Goal: Information Seeking & Learning: Learn about a topic

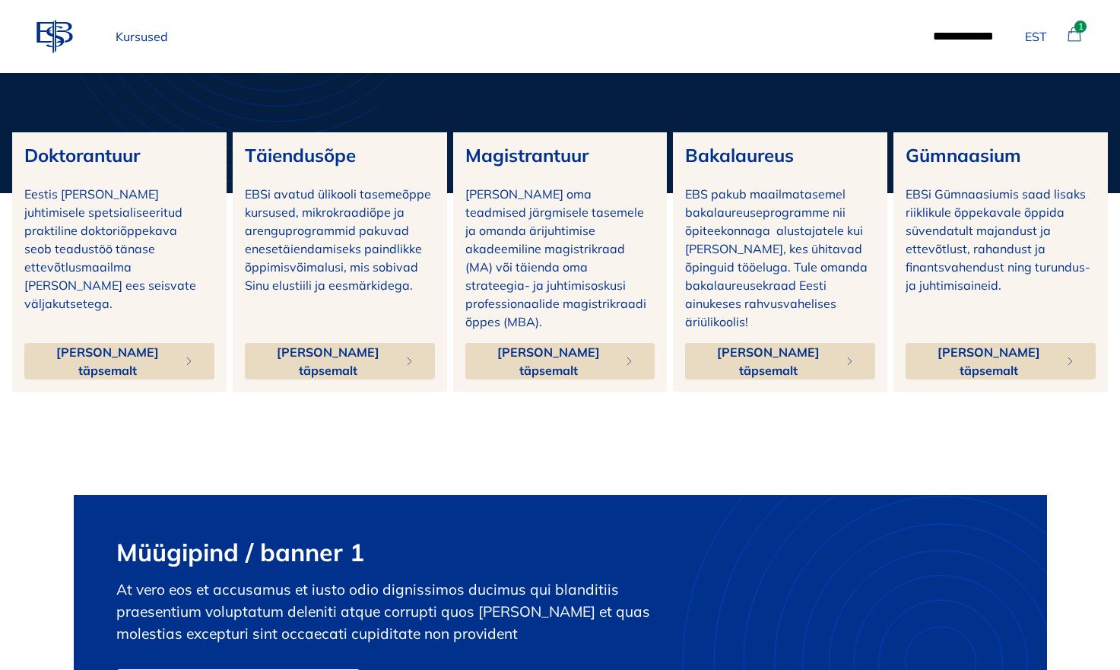
scroll to position [103, 0]
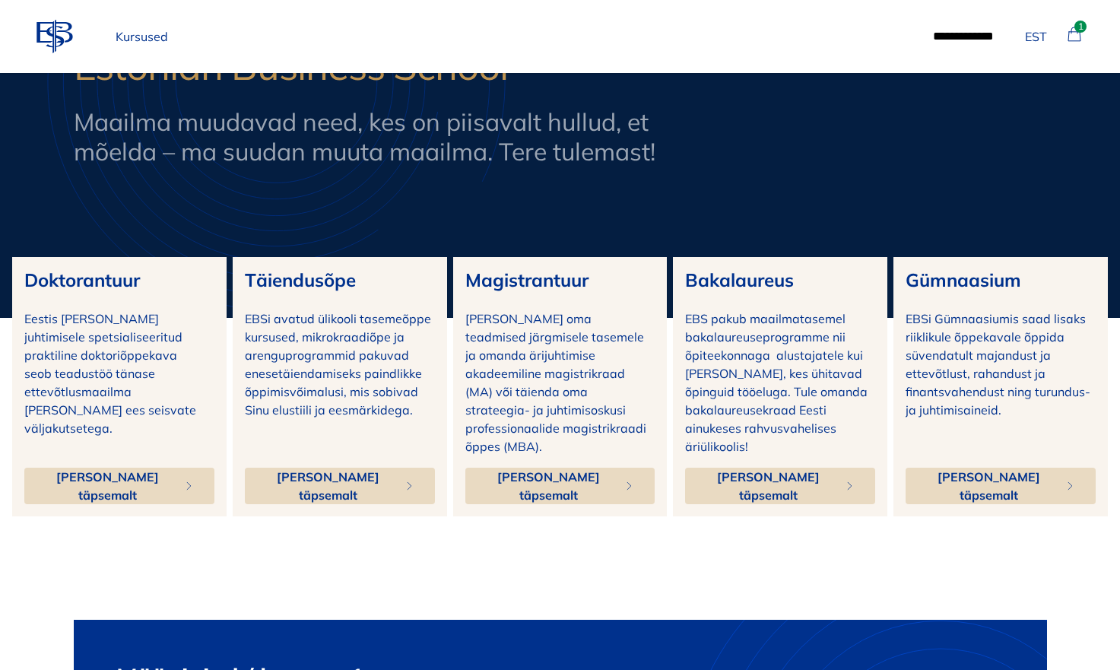
drag, startPoint x: 29, startPoint y: 43, endPoint x: 37, endPoint y: 42, distance: 7.8
click at [35, 42] on div "ebs-logo EST 1 Kursused ***** ******* EST 1" at bounding box center [560, 36] width 1120 height 73
click at [43, 40] on icon "ebs-logo" at bounding box center [55, 36] width 37 height 37
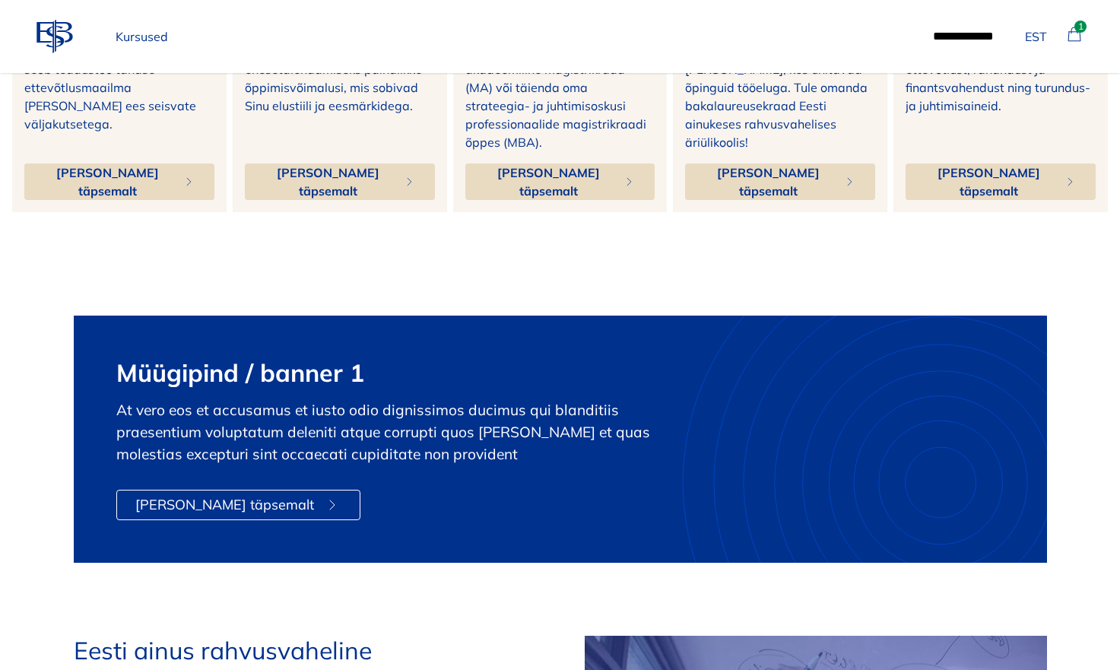
scroll to position [351, 0]
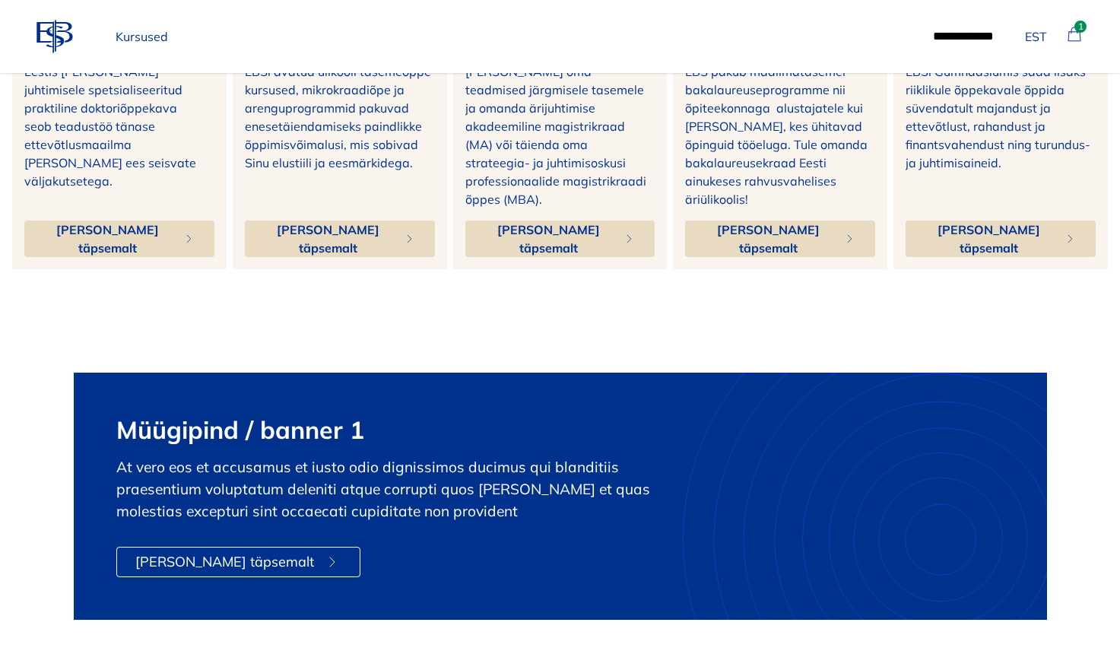
click at [159, 27] on p "Kursused" at bounding box center [142, 36] width 65 height 30
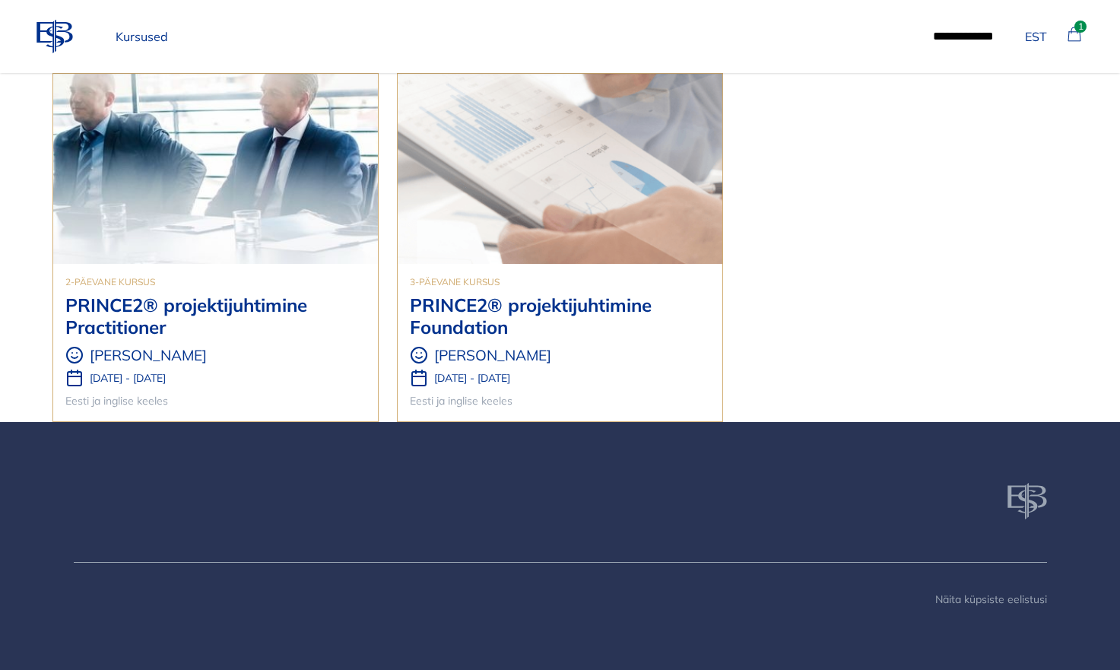
click at [198, 178] on img at bounding box center [215, 169] width 325 height 190
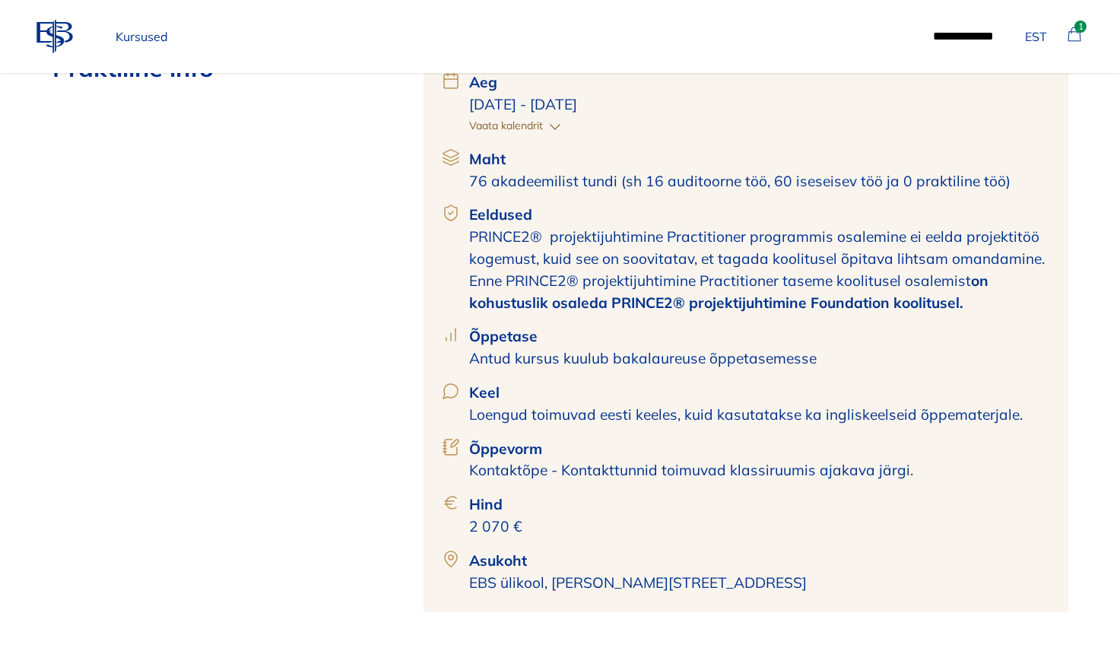
scroll to position [635, 0]
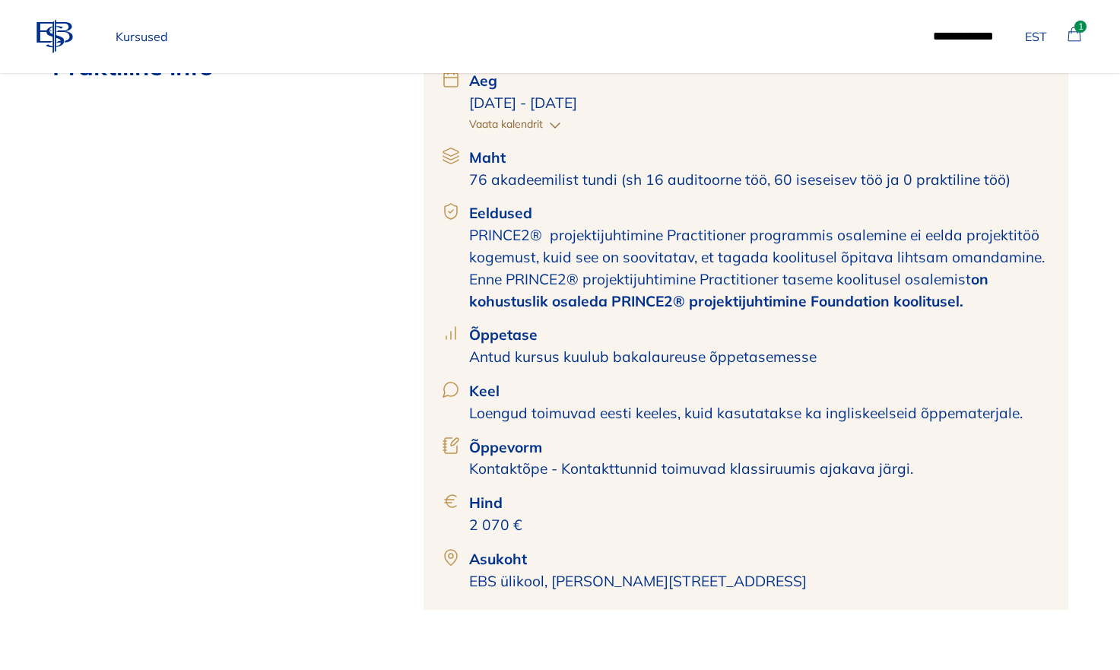
click at [642, 360] on p "Antud kursus kuulub bakalaureuse õppetasemesse" at bounding box center [759, 357] width 581 height 22
click at [716, 354] on p "Antud kursus kuulub bakalaureuse õppetasemesse" at bounding box center [759, 357] width 581 height 22
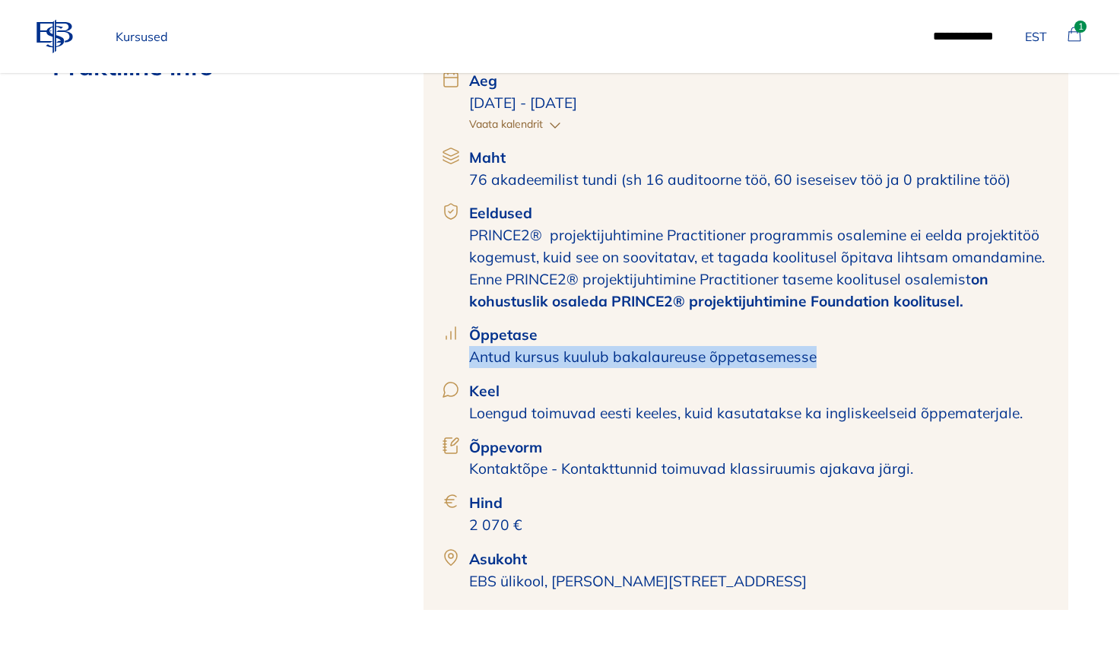
drag, startPoint x: 823, startPoint y: 358, endPoint x: 467, endPoint y: 365, distance: 356.0
click at [467, 365] on div "Õppetase Antud kursus kuulub bakalaureuse õppetasemesse" at bounding box center [746, 346] width 608 height 44
copy p "Antud kursus kuulub bakalaureuse õppetasemesse"
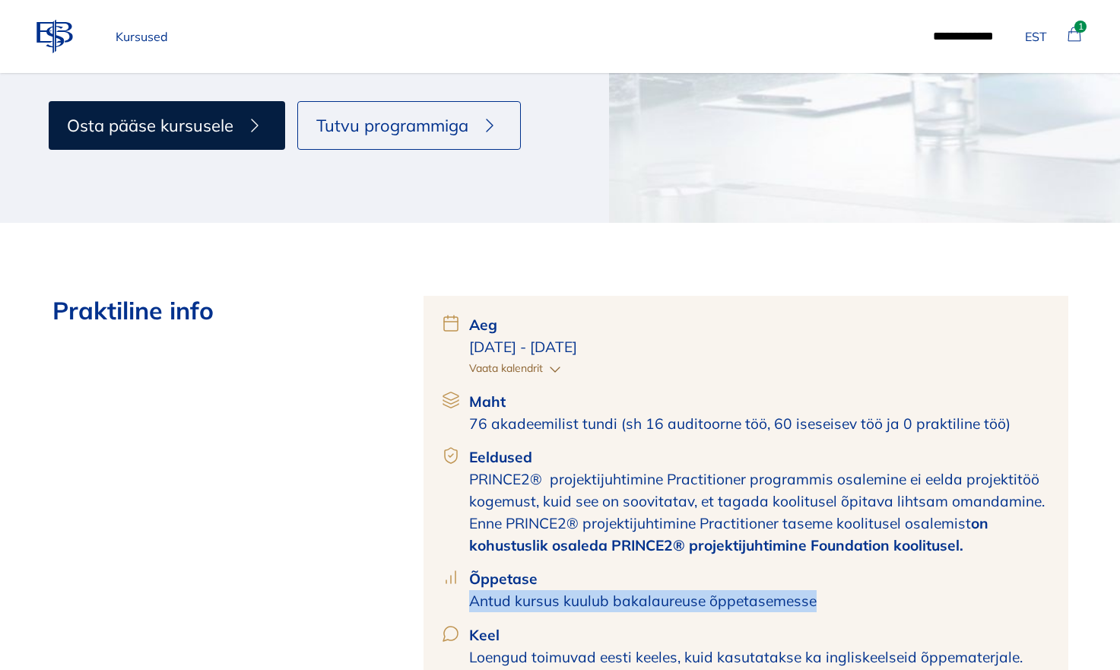
scroll to position [0, 0]
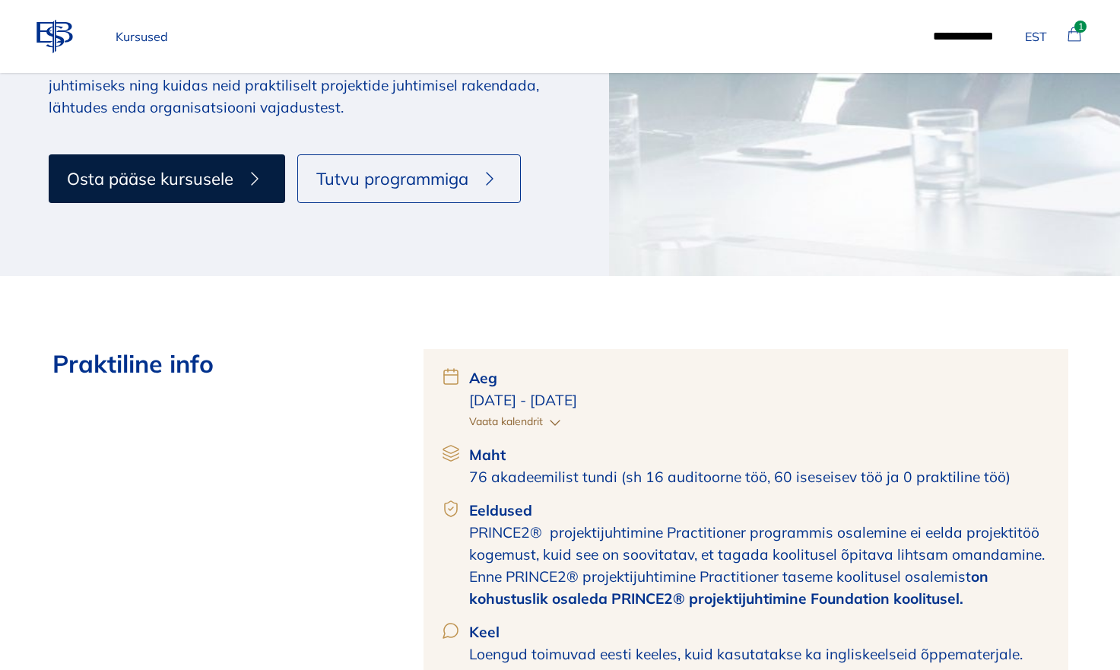
scroll to position [335, 0]
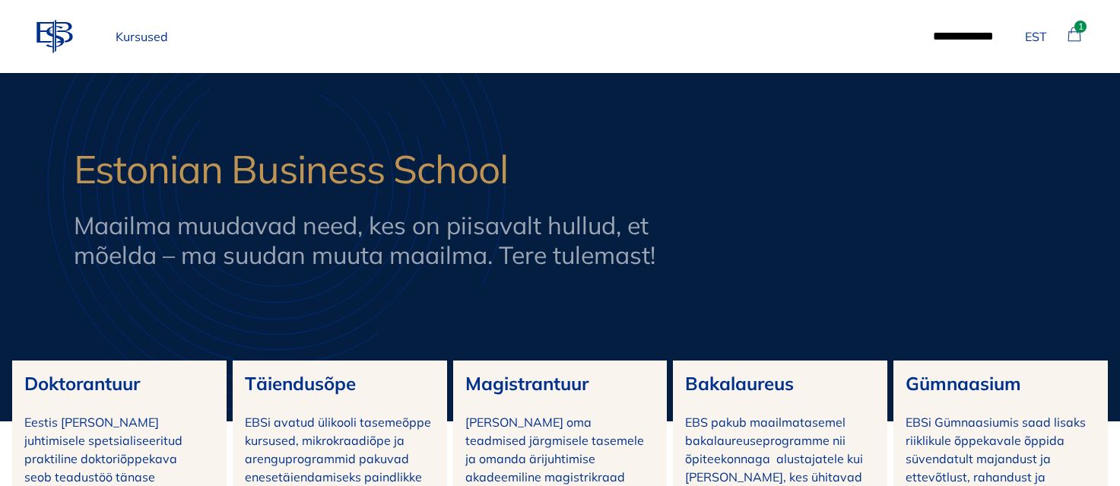
click at [54, 36] on icon "ebs-logo" at bounding box center [55, 36] width 37 height 37
click at [151, 39] on p "Kursused" at bounding box center [142, 36] width 65 height 30
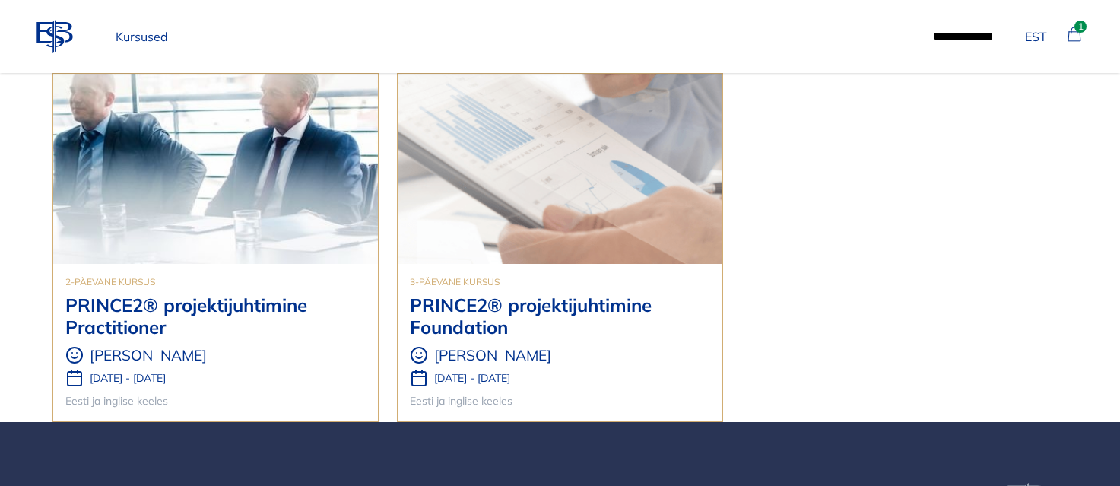
scroll to position [6, 0]
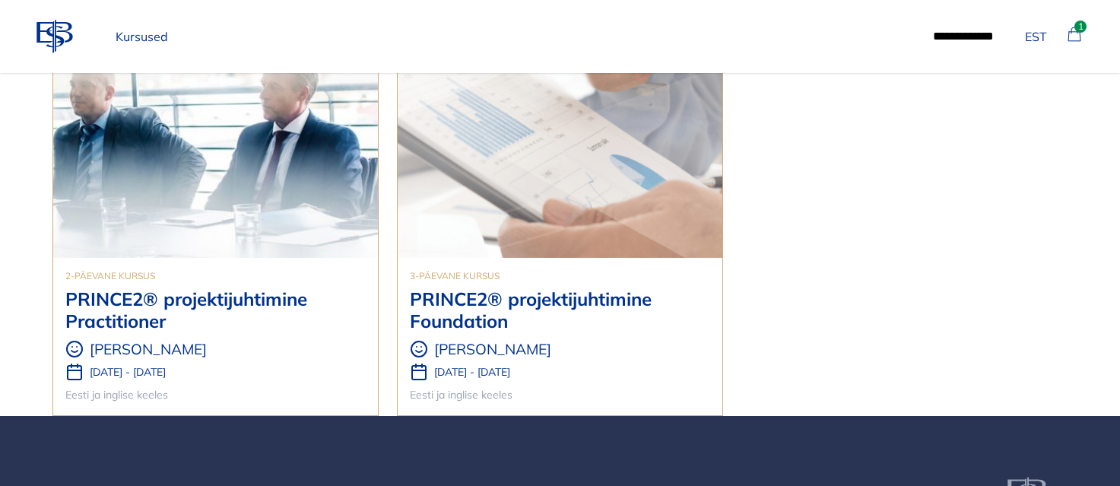
click at [216, 249] on img at bounding box center [215, 163] width 325 height 190
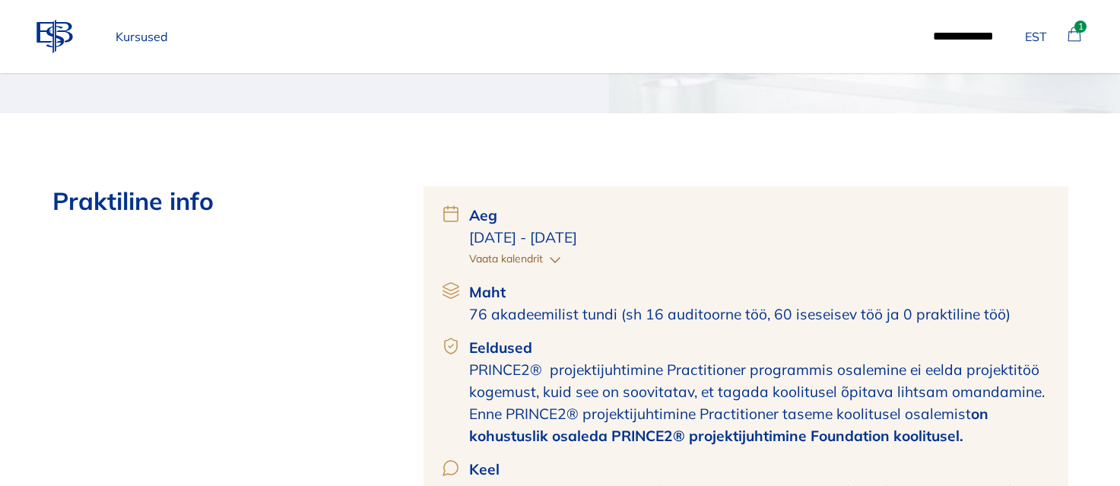
scroll to position [463, 0]
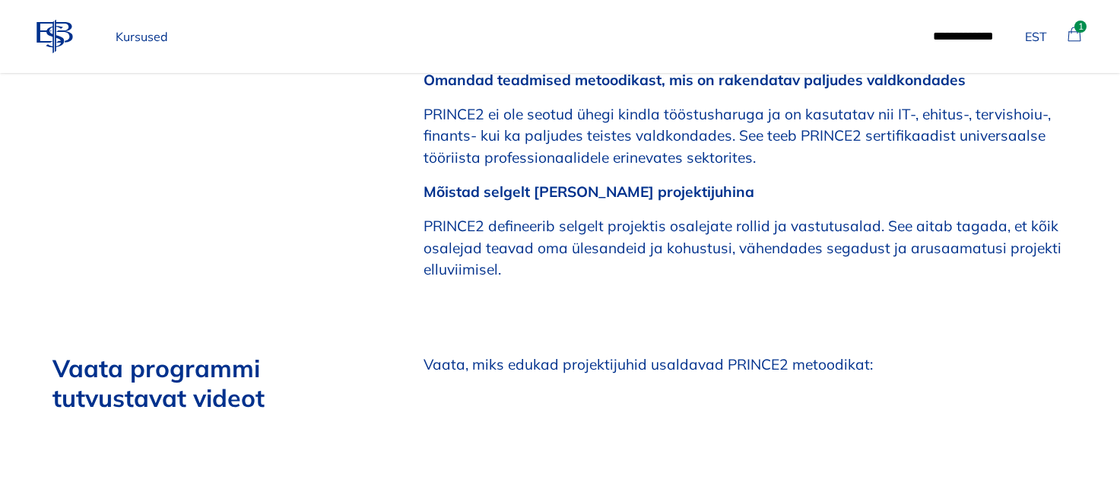
scroll to position [1779, 0]
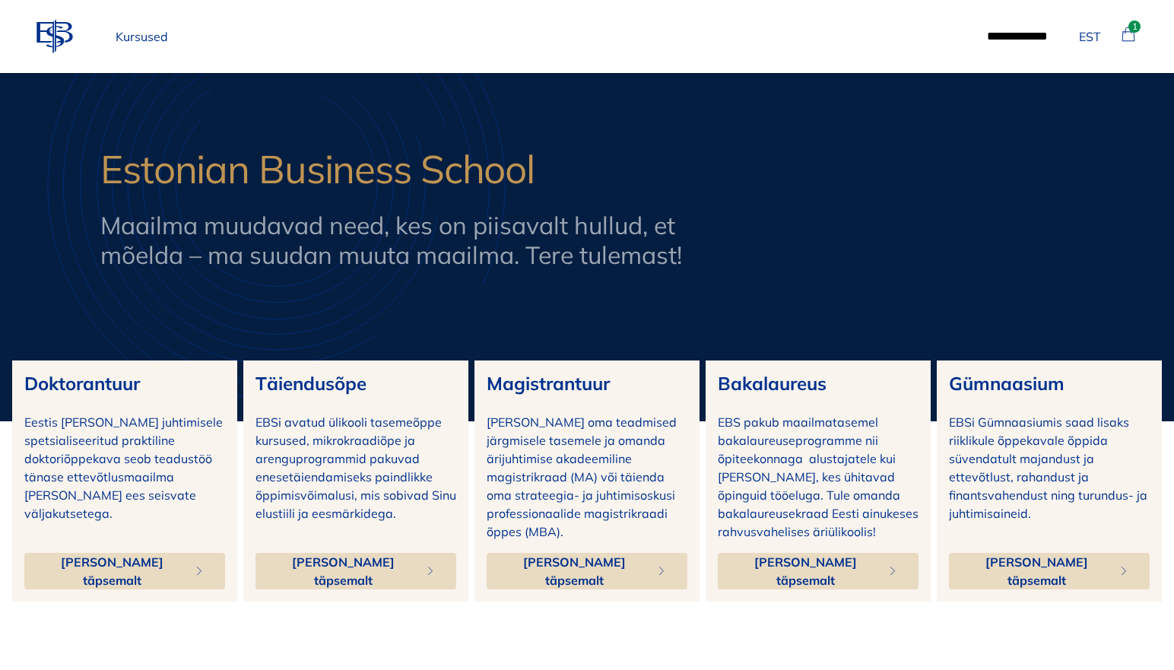
click at [148, 39] on p "Kursused" at bounding box center [142, 36] width 65 height 30
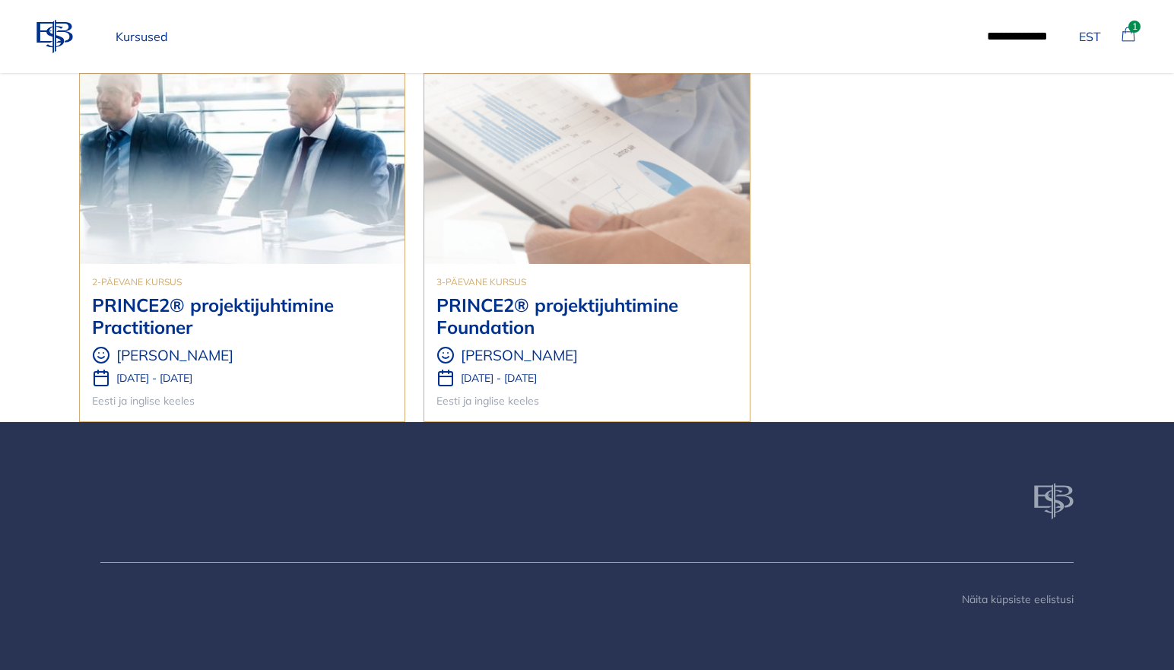
click at [243, 236] on img at bounding box center [242, 169] width 325 height 190
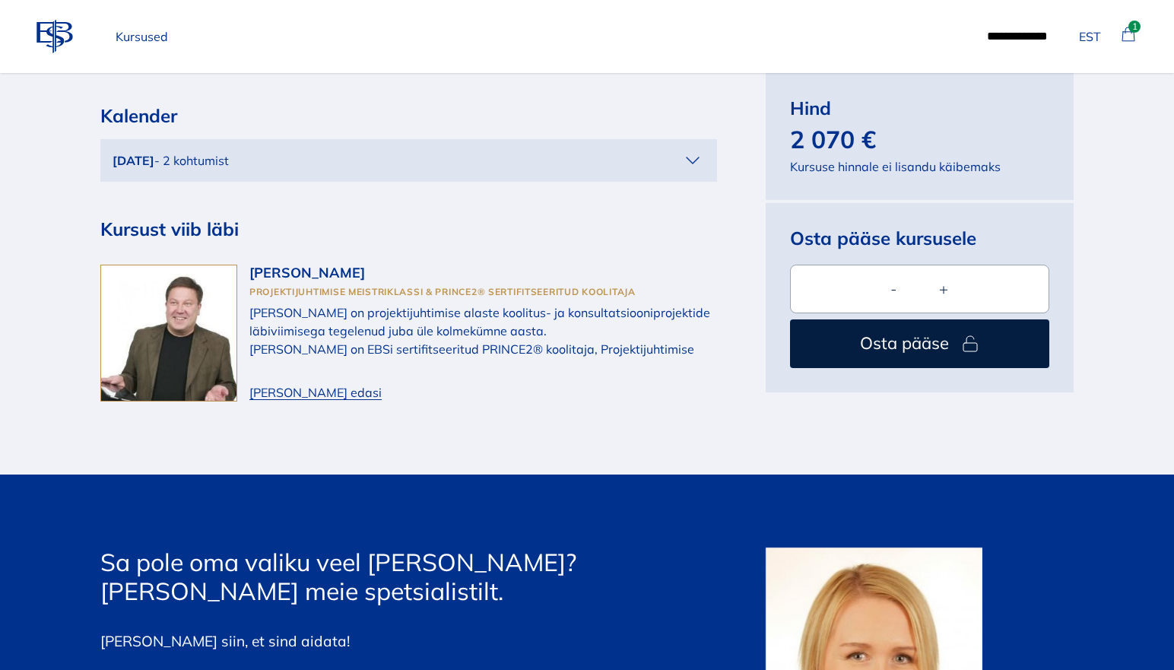
scroll to position [4836, 0]
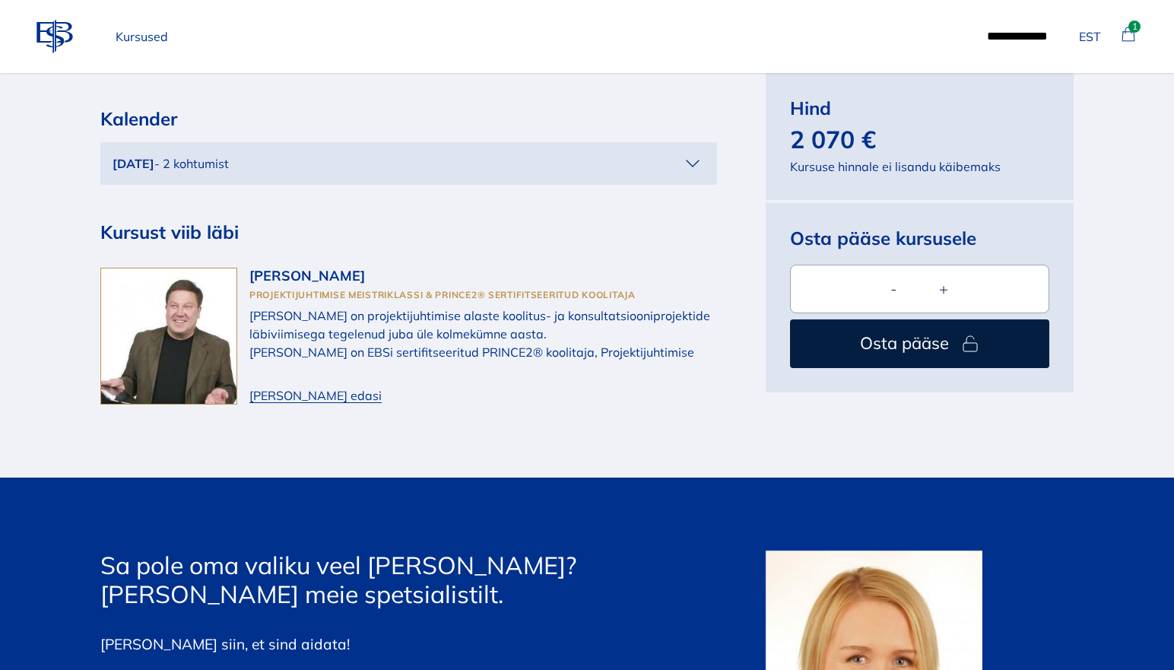
click at [1148, 342] on div "Osta pääse kursusele Toimumisaeg [DATE] - [DATE] Kalender [DATE] - 2 kohtumist …" at bounding box center [587, 171] width 1174 height 467
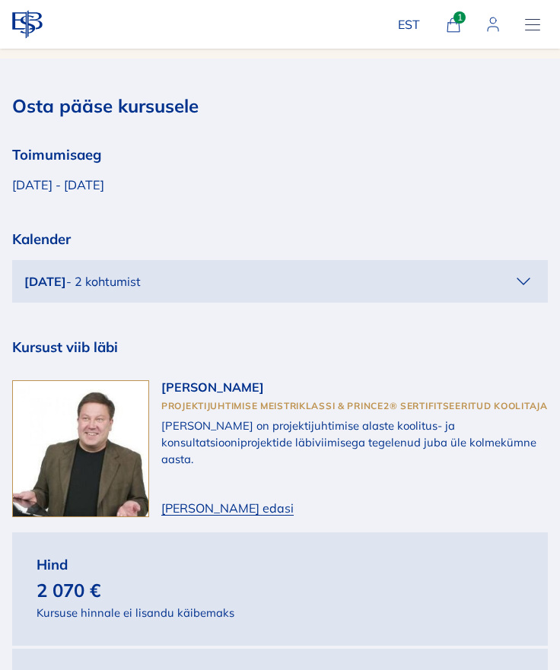
scroll to position [4732, 0]
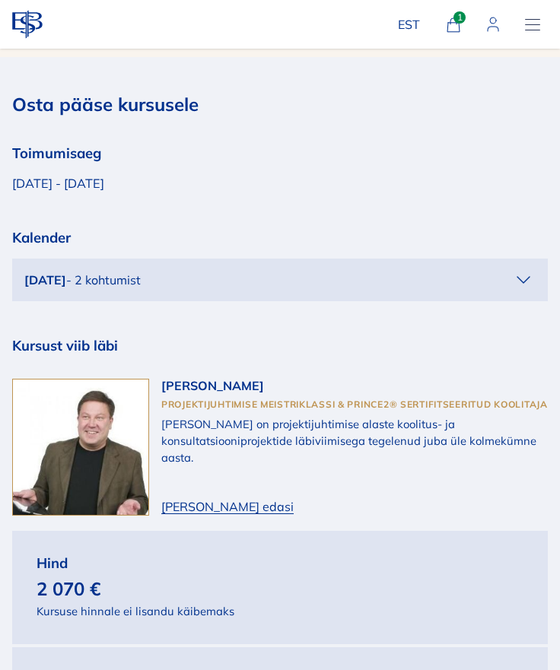
click at [195, 512] on span "[PERSON_NAME] edasi" at bounding box center [227, 506] width 132 height 18
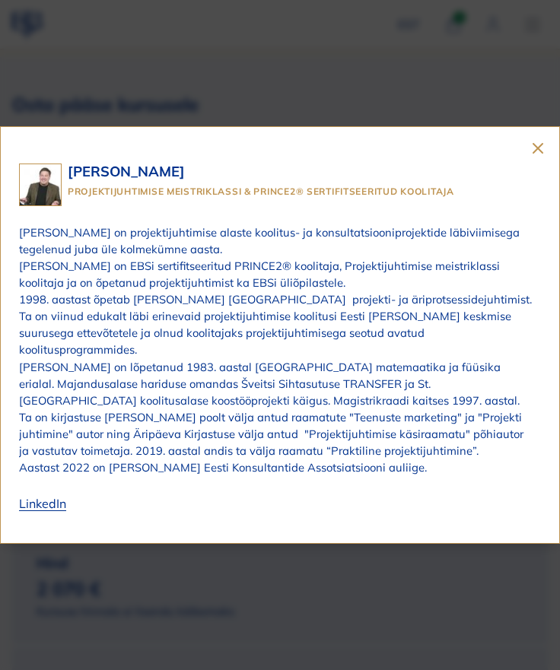
click at [539, 155] on icon "close" at bounding box center [538, 148] width 18 height 18
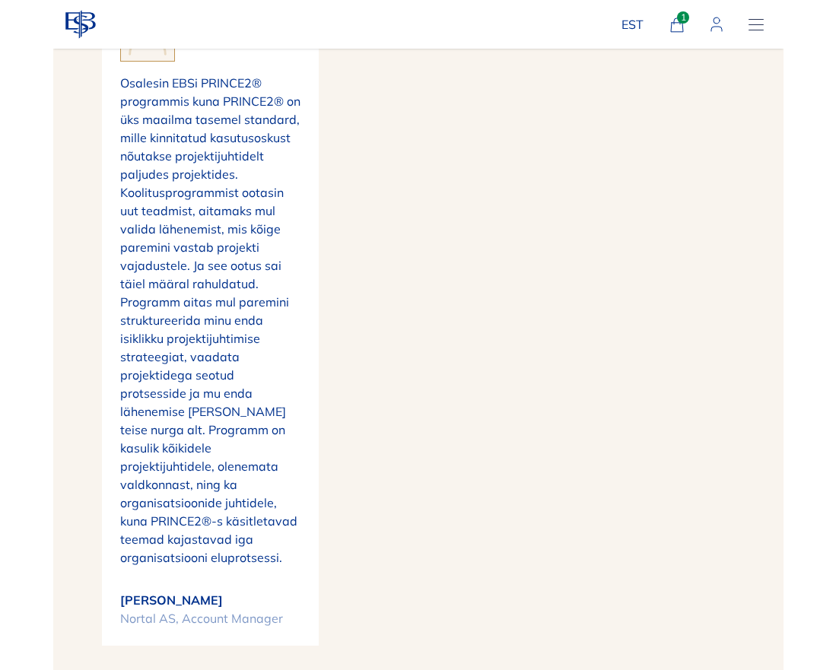
scroll to position [5182, 0]
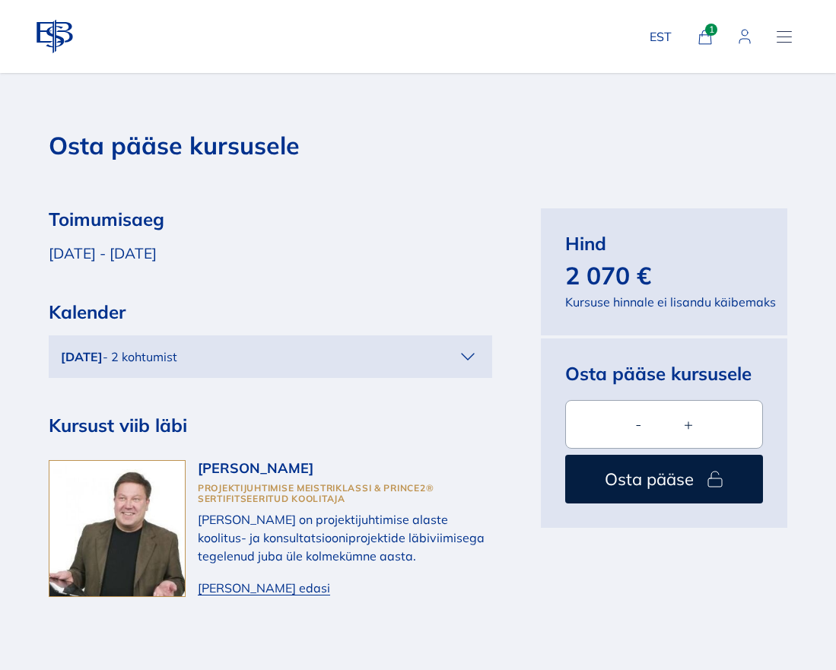
click at [205, 579] on span "[PERSON_NAME] edasi" at bounding box center [264, 588] width 132 height 18
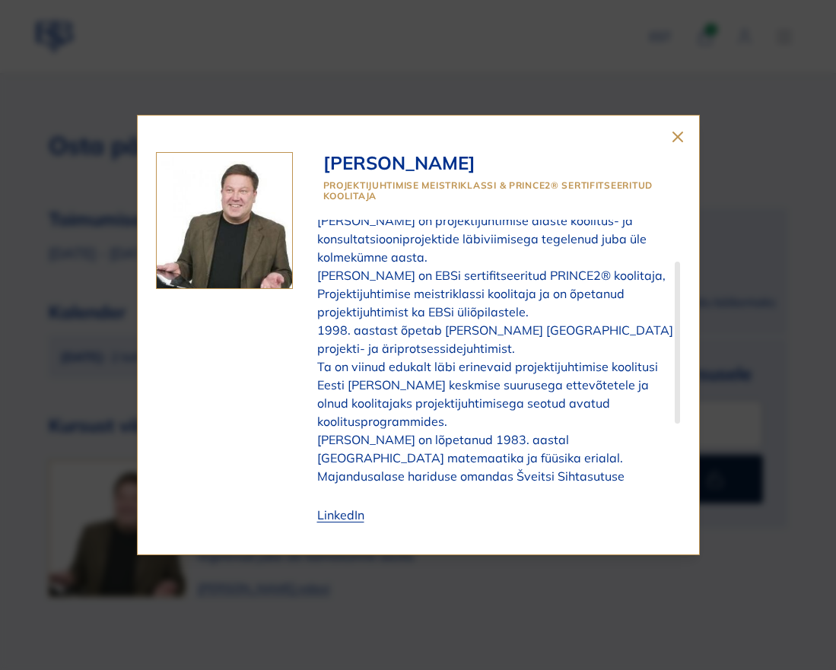
scroll to position [170, 0]
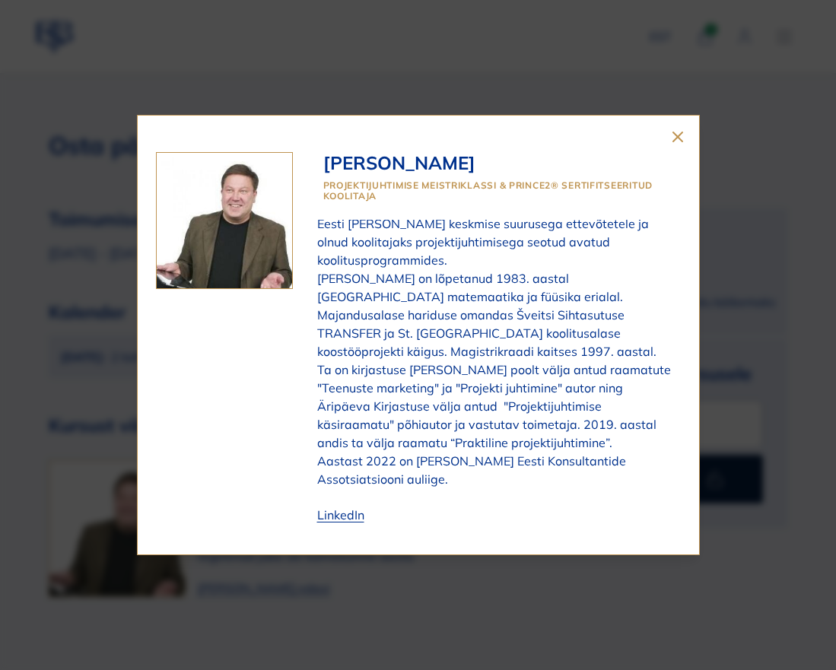
click at [678, 134] on icon "close" at bounding box center [677, 137] width 18 height 18
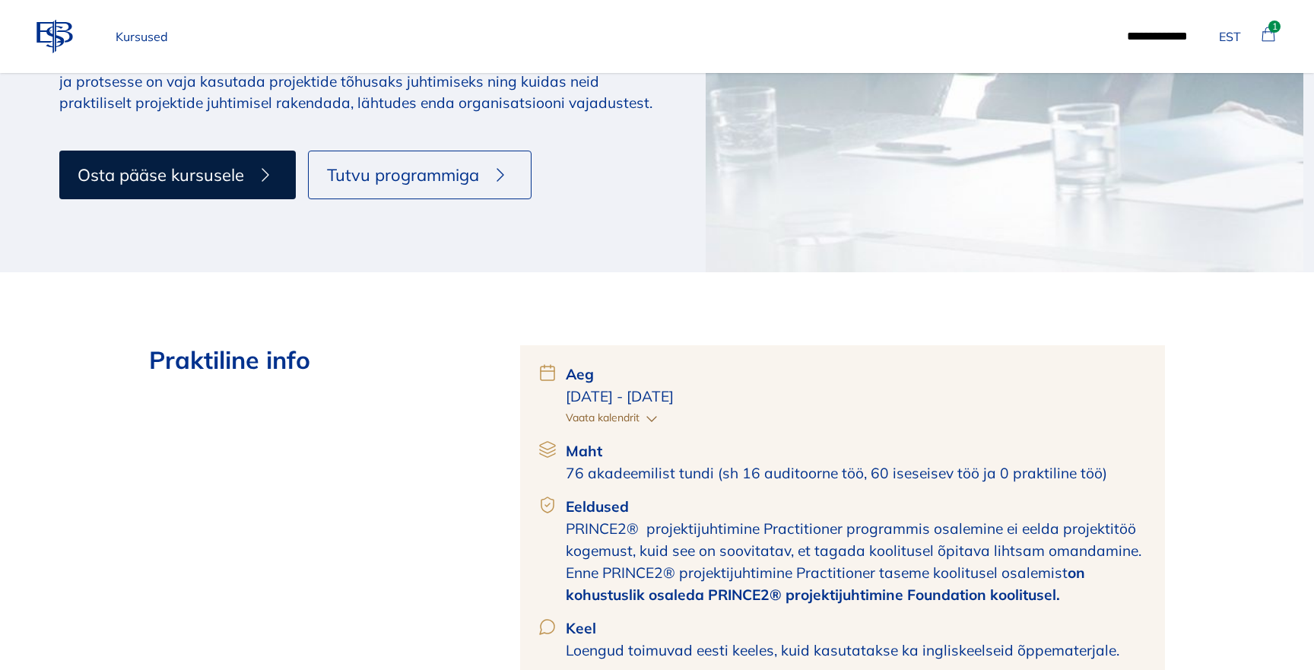
scroll to position [0, 0]
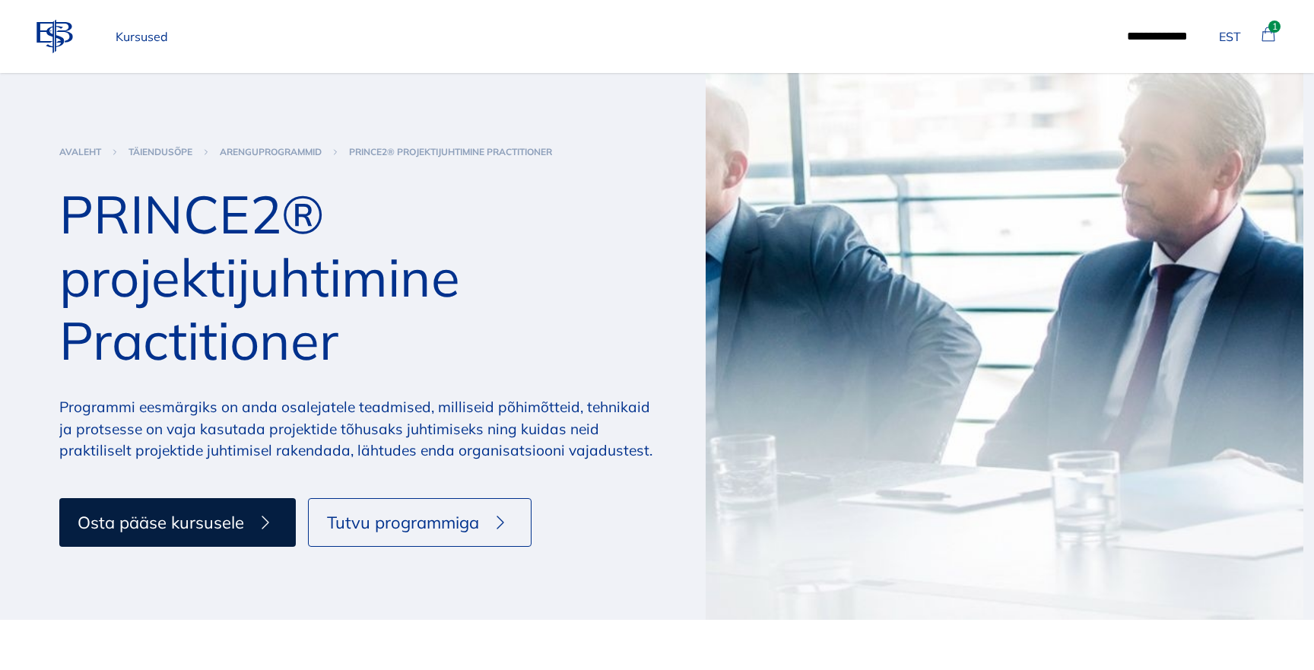
click at [293, 152] on link "arenguprogrammid" at bounding box center [271, 152] width 102 height 12
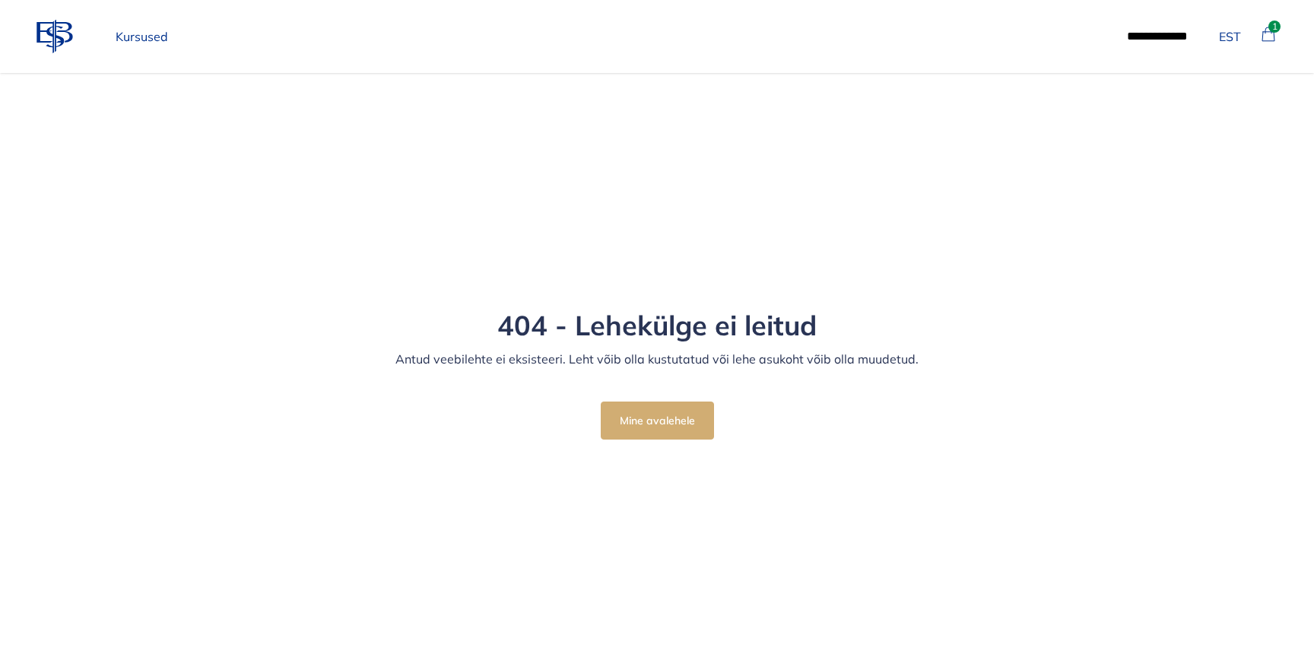
click at [56, 27] on icon at bounding box center [55, 36] width 36 height 33
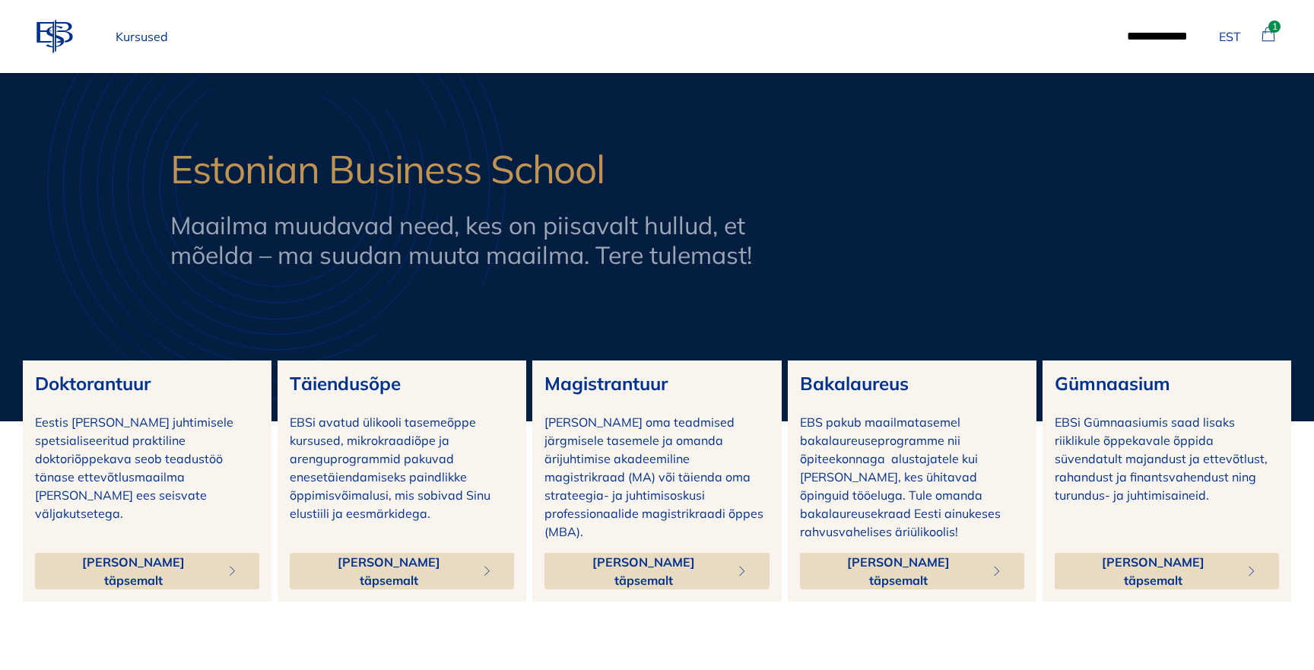
click at [71, 37] on icon at bounding box center [55, 36] width 36 height 33
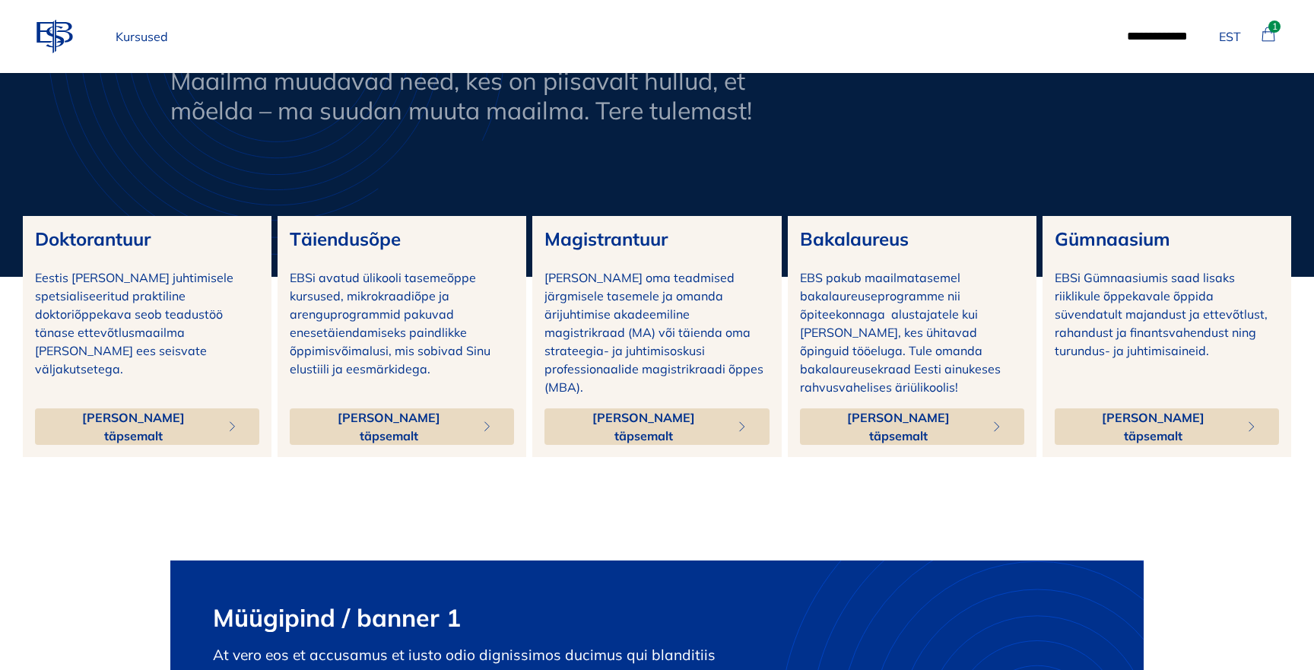
scroll to position [145, 0]
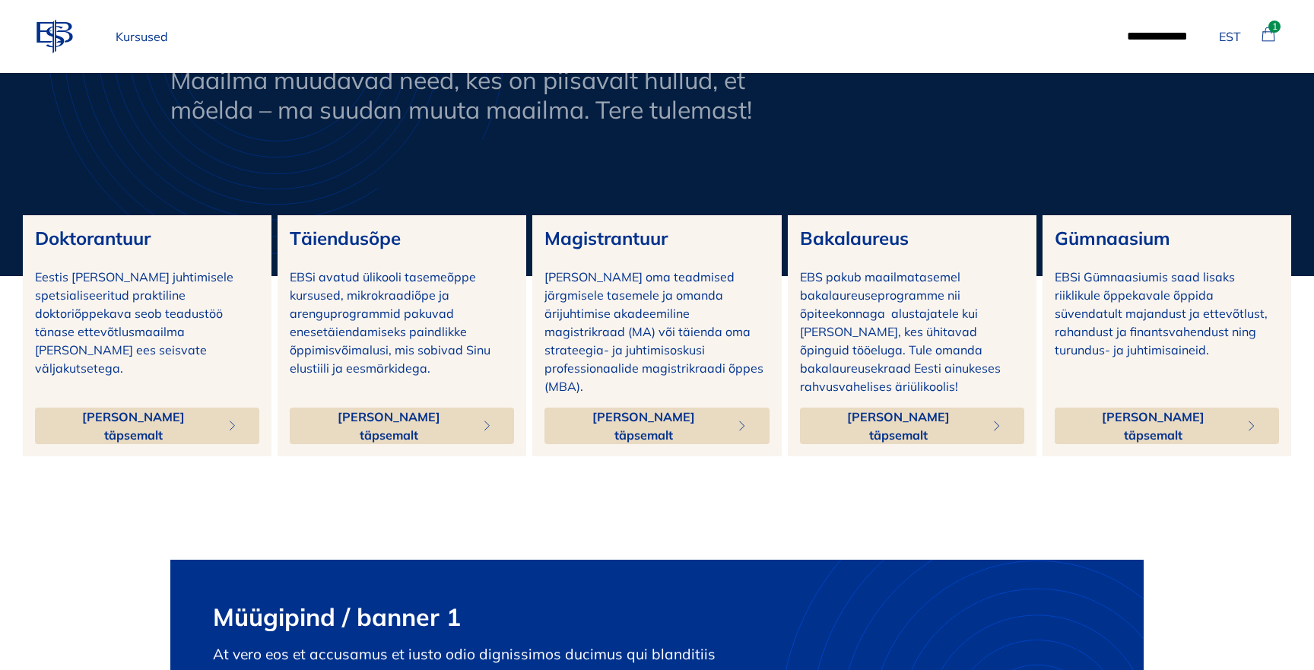
click at [156, 45] on p "Kursused" at bounding box center [142, 36] width 65 height 30
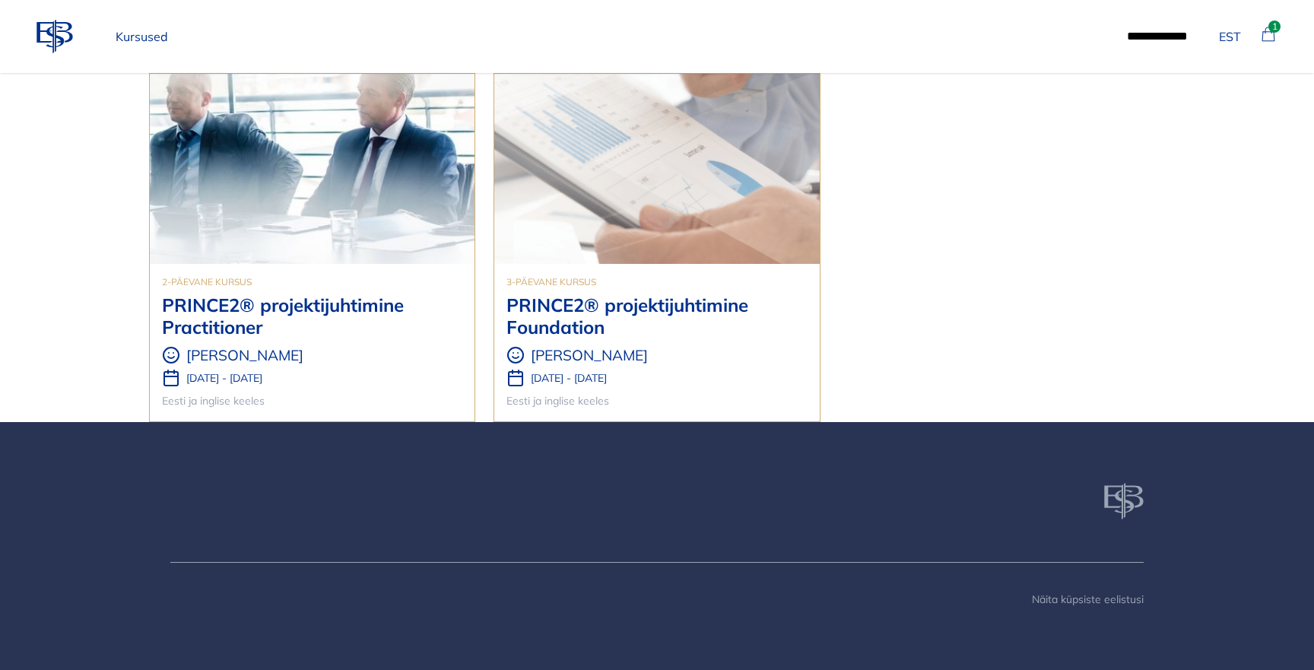
click at [648, 259] on img at bounding box center [656, 169] width 325 height 190
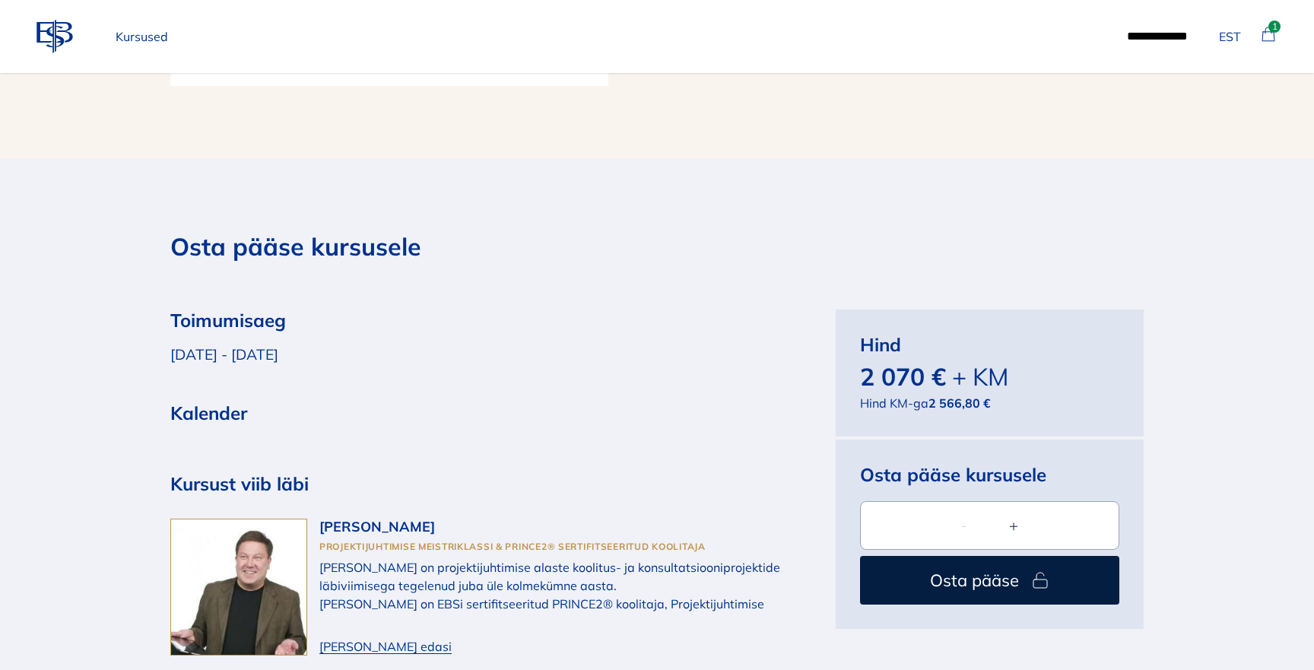
scroll to position [4581, 0]
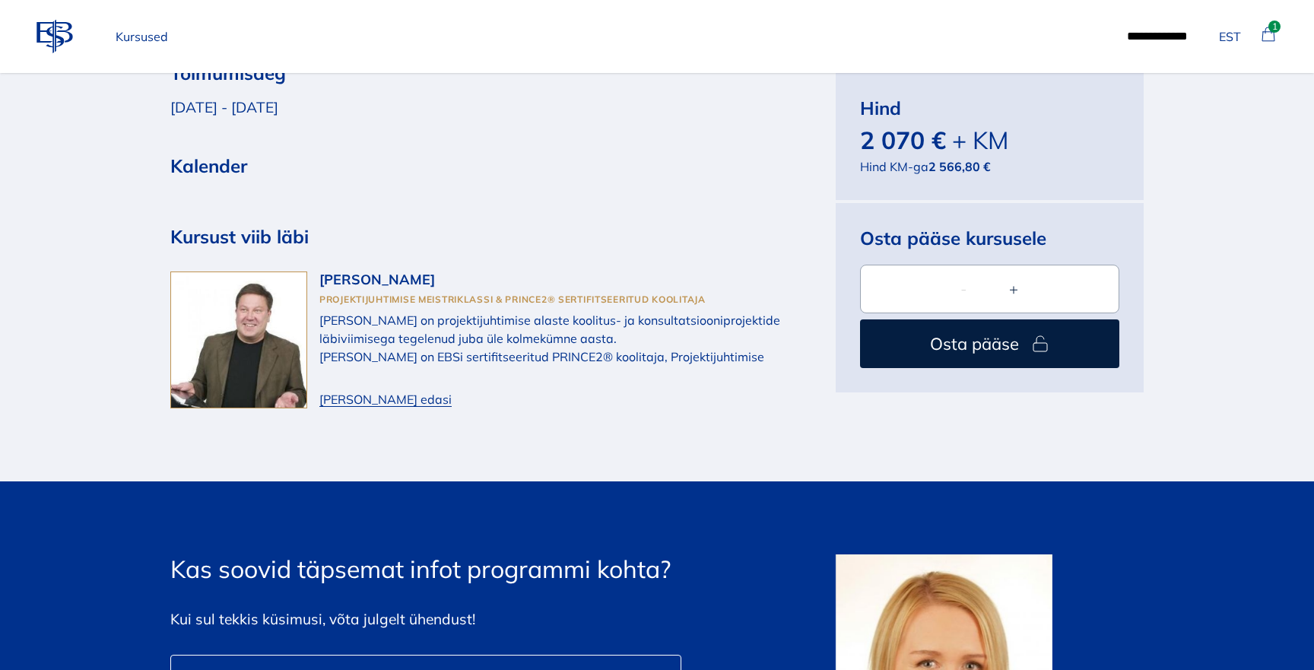
click at [338, 390] on span "[PERSON_NAME] edasi" at bounding box center [385, 399] width 132 height 18
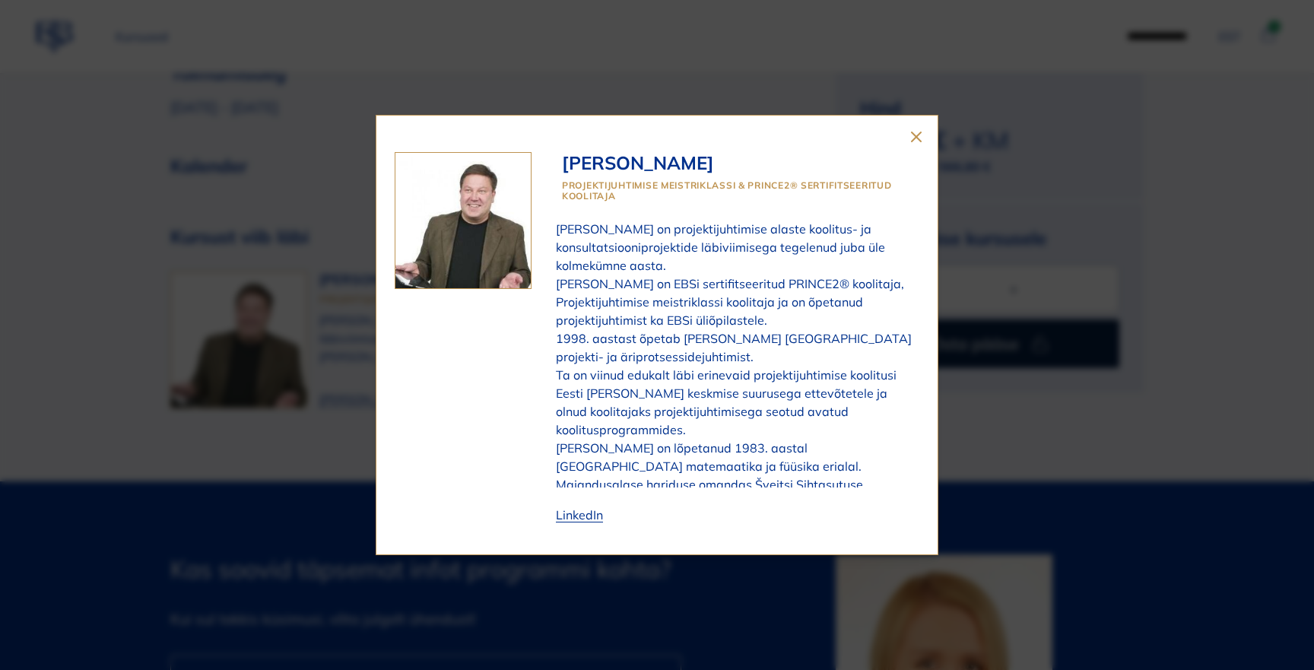
click at [920, 137] on icon "close" at bounding box center [916, 137] width 18 height 18
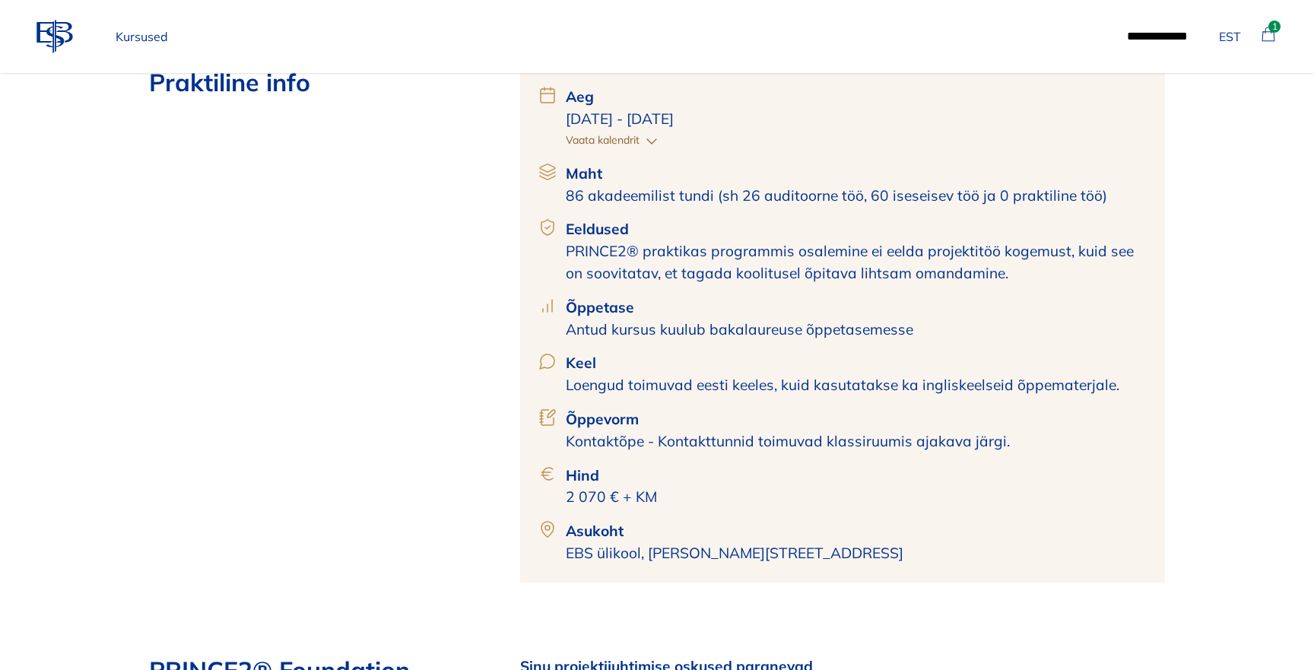
scroll to position [0, 0]
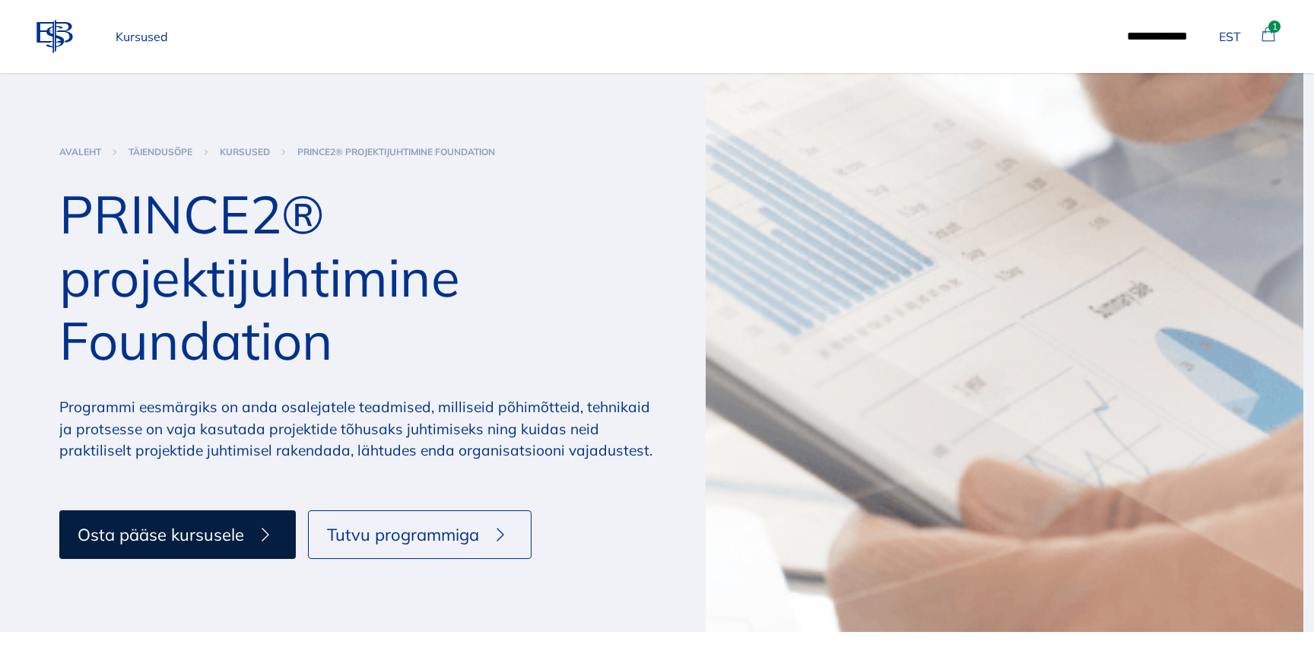
click at [263, 151] on link "kursused" at bounding box center [245, 152] width 50 height 12
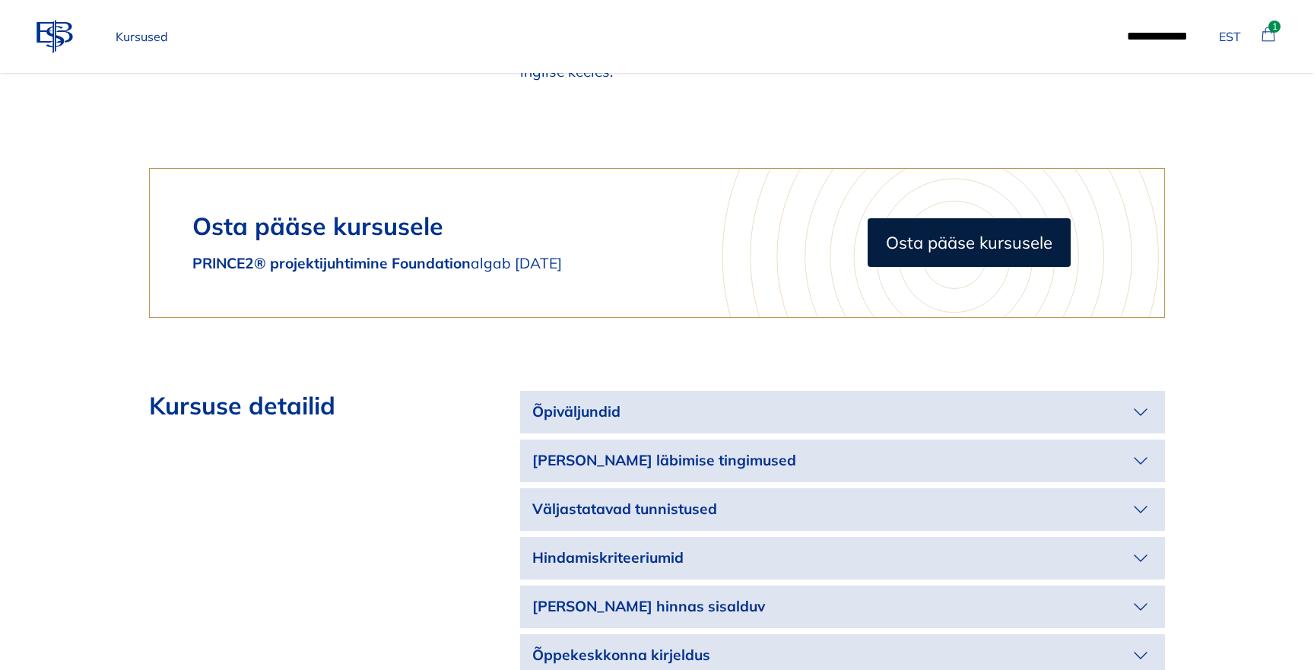
scroll to position [3341, 0]
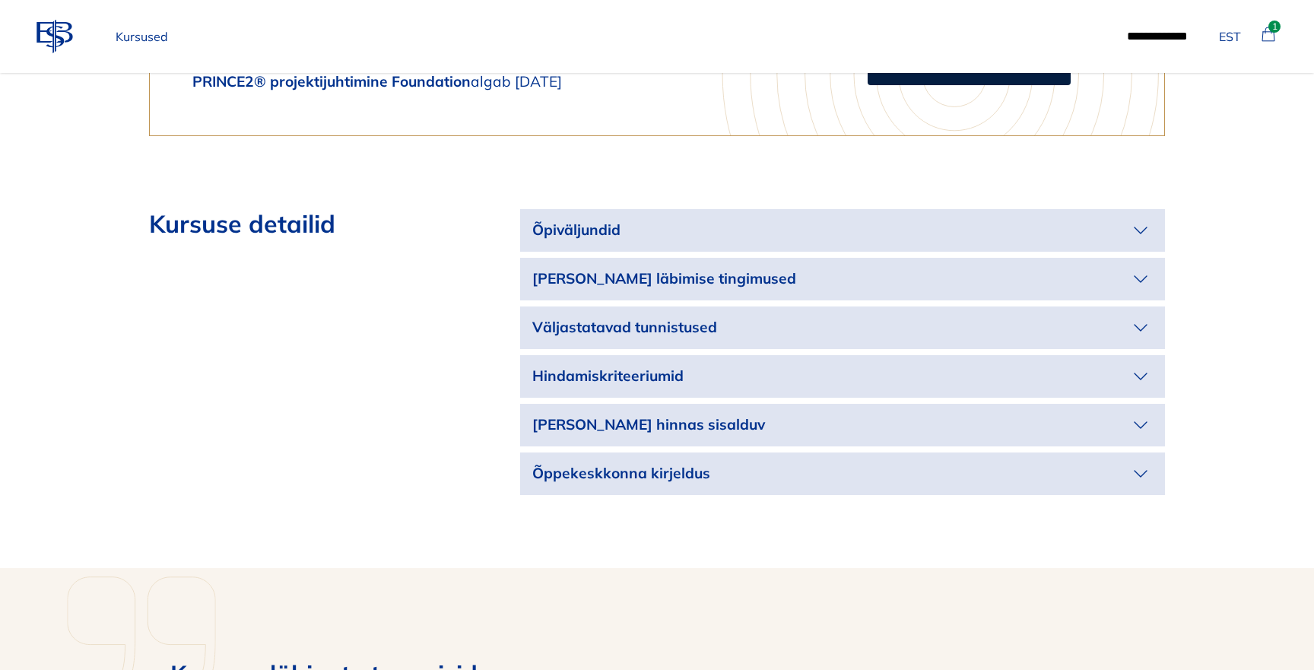
drag, startPoint x: 0, startPoint y: 0, endPoint x: 967, endPoint y: 208, distance: 988.7
click at [967, 219] on p "Õpiväljundid" at bounding box center [830, 230] width 596 height 22
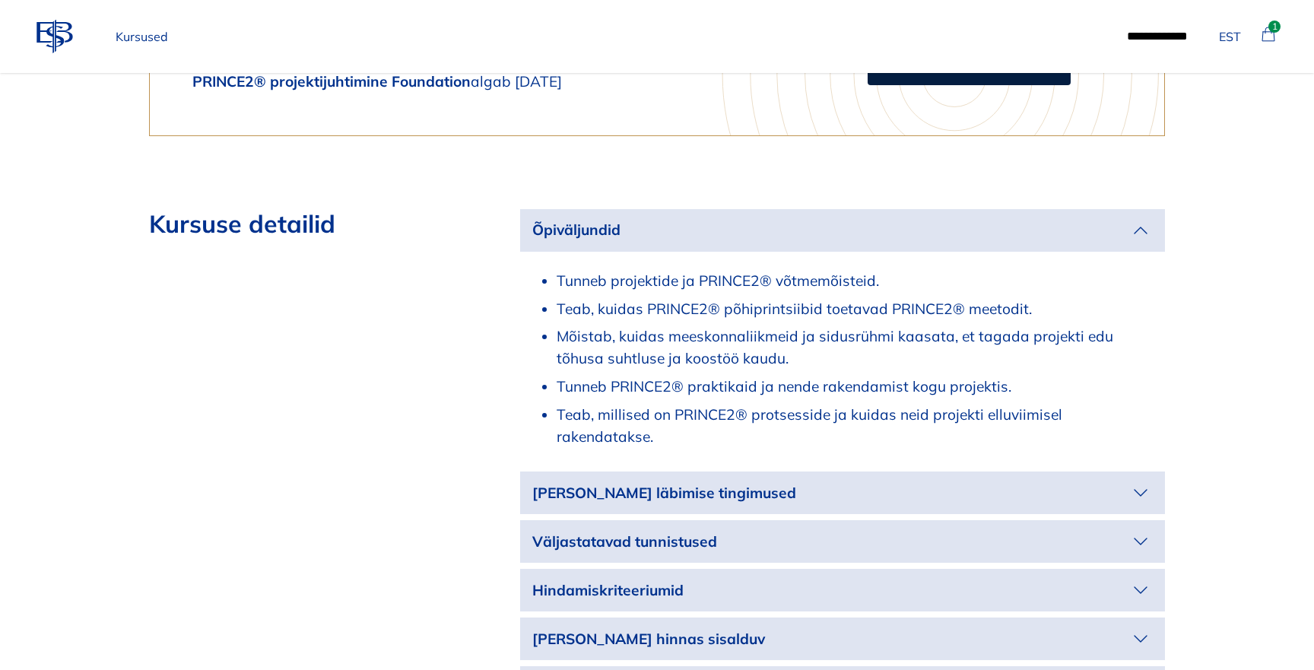
click at [967, 219] on p "Õpiväljundid" at bounding box center [830, 230] width 596 height 22
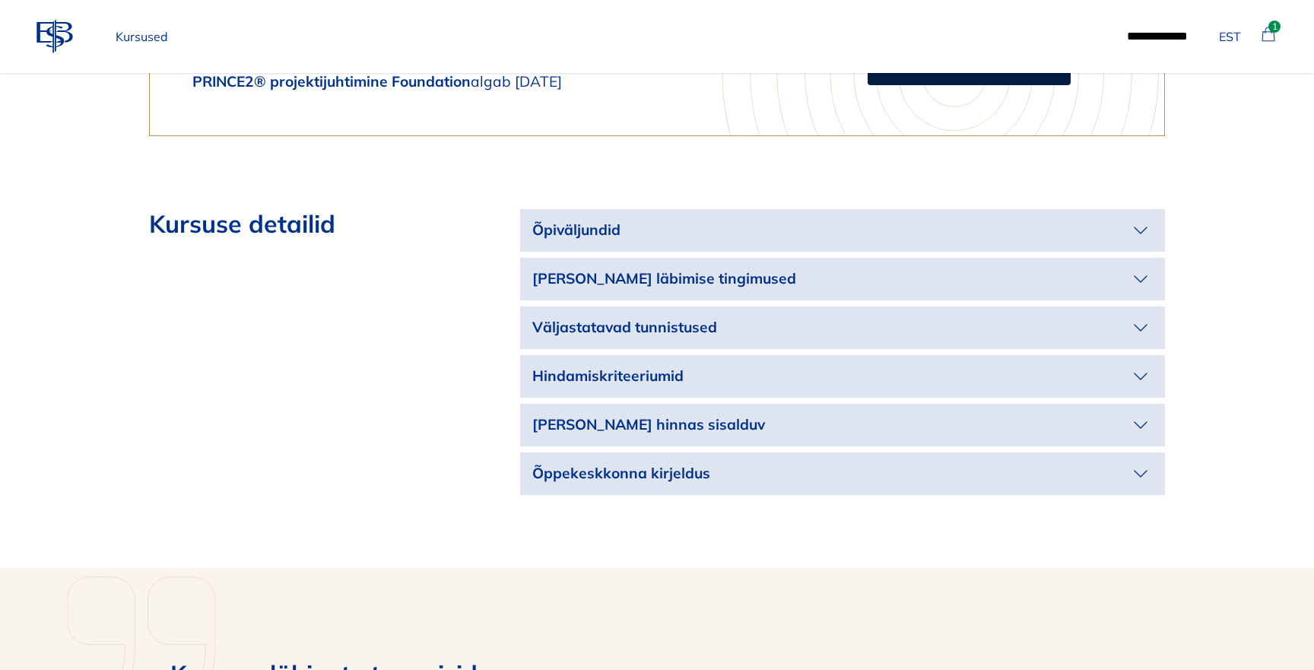
click at [960, 268] on p "[PERSON_NAME] läbimise tingimused" at bounding box center [830, 279] width 596 height 22
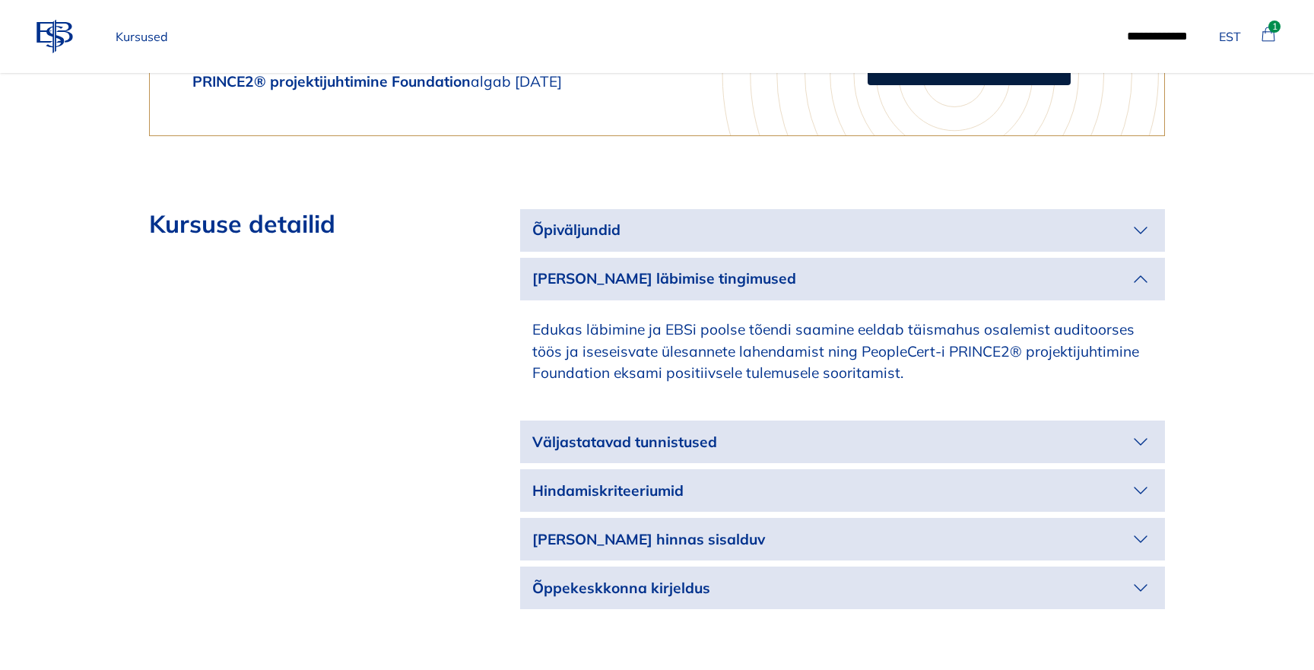
drag, startPoint x: 954, startPoint y: 249, endPoint x: 957, endPoint y: 259, distance: 10.1
click at [954, 268] on p "[PERSON_NAME] läbimise tingimused" at bounding box center [830, 279] width 596 height 22
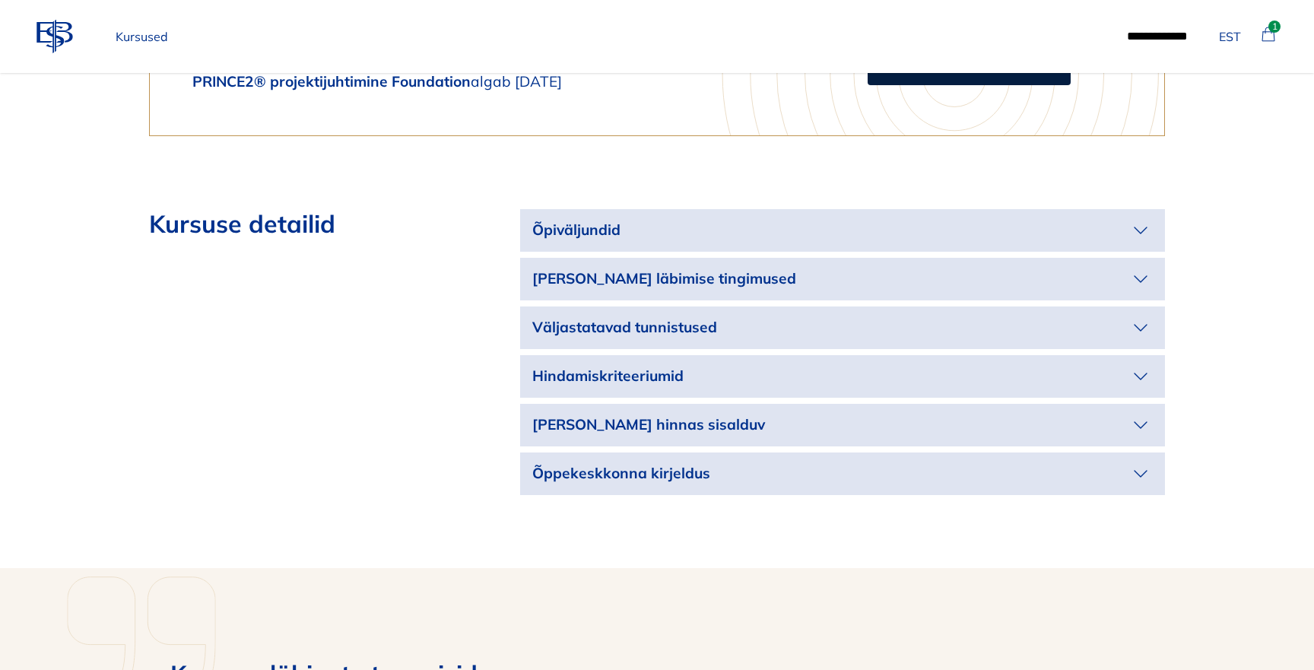
click at [957, 316] on p "Väljastatavad tunnistused" at bounding box center [830, 327] width 596 height 22
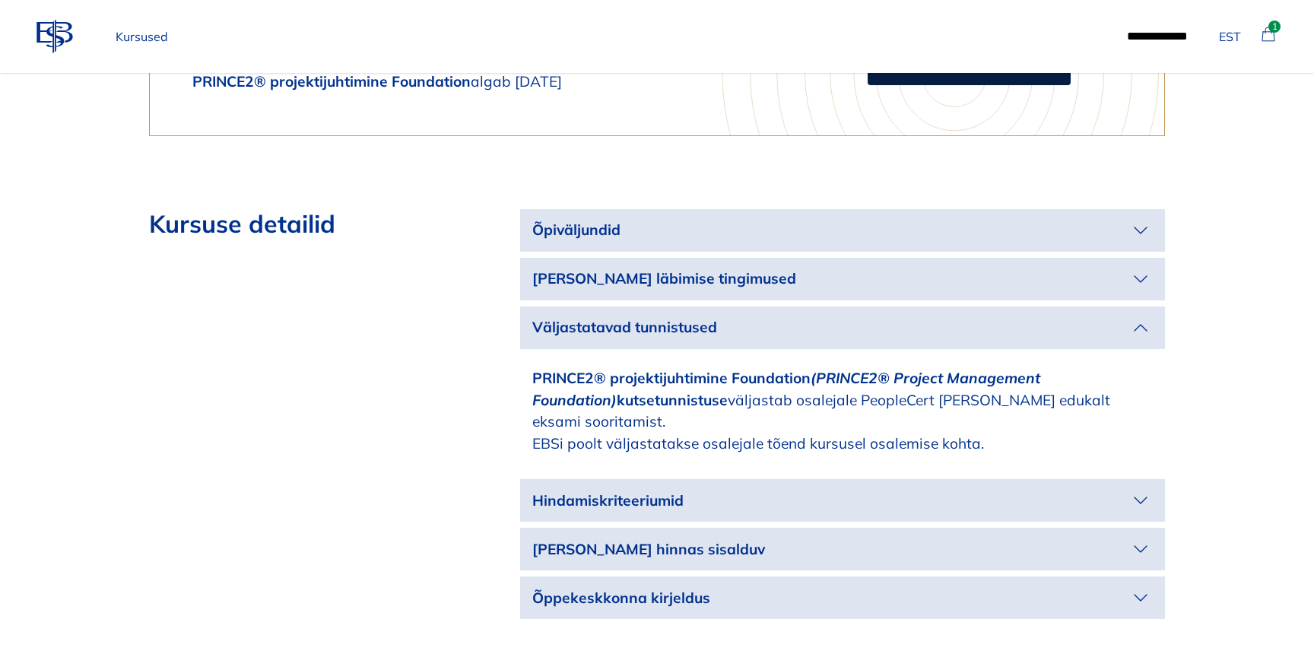
click at [954, 306] on button "Väljastatavad tunnistused" at bounding box center [842, 327] width 645 height 43
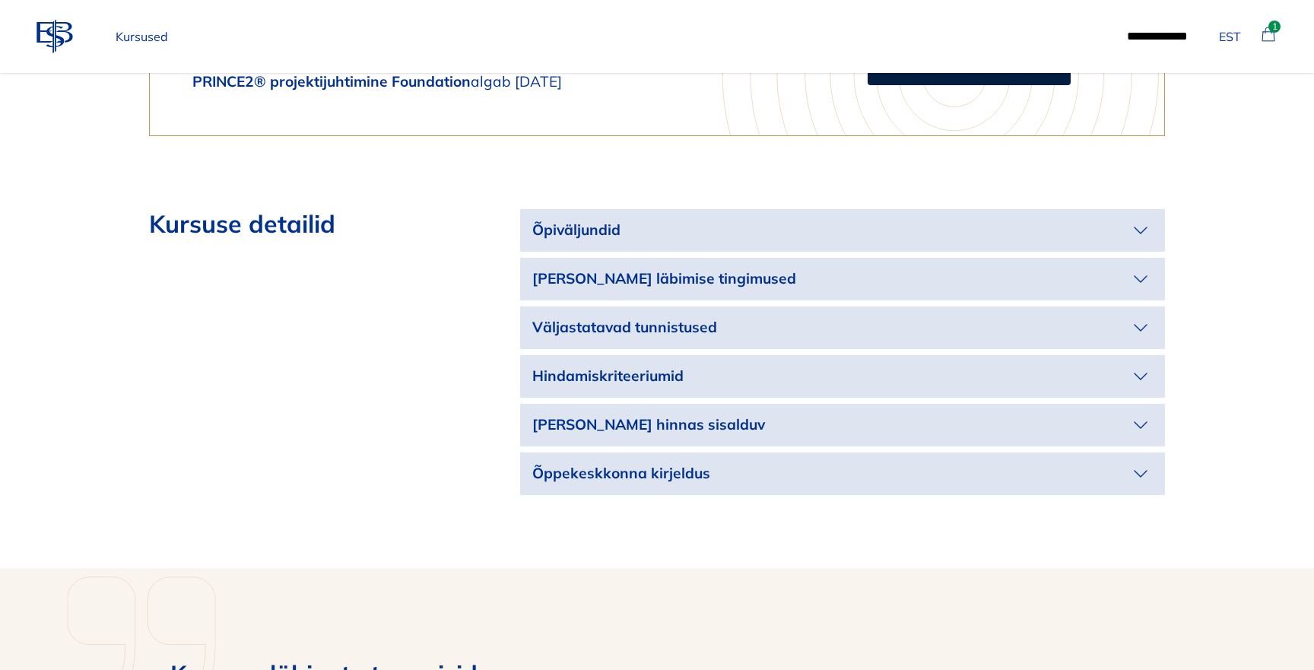
click at [903, 365] on p "Hindamiskriteeriumid" at bounding box center [830, 376] width 596 height 22
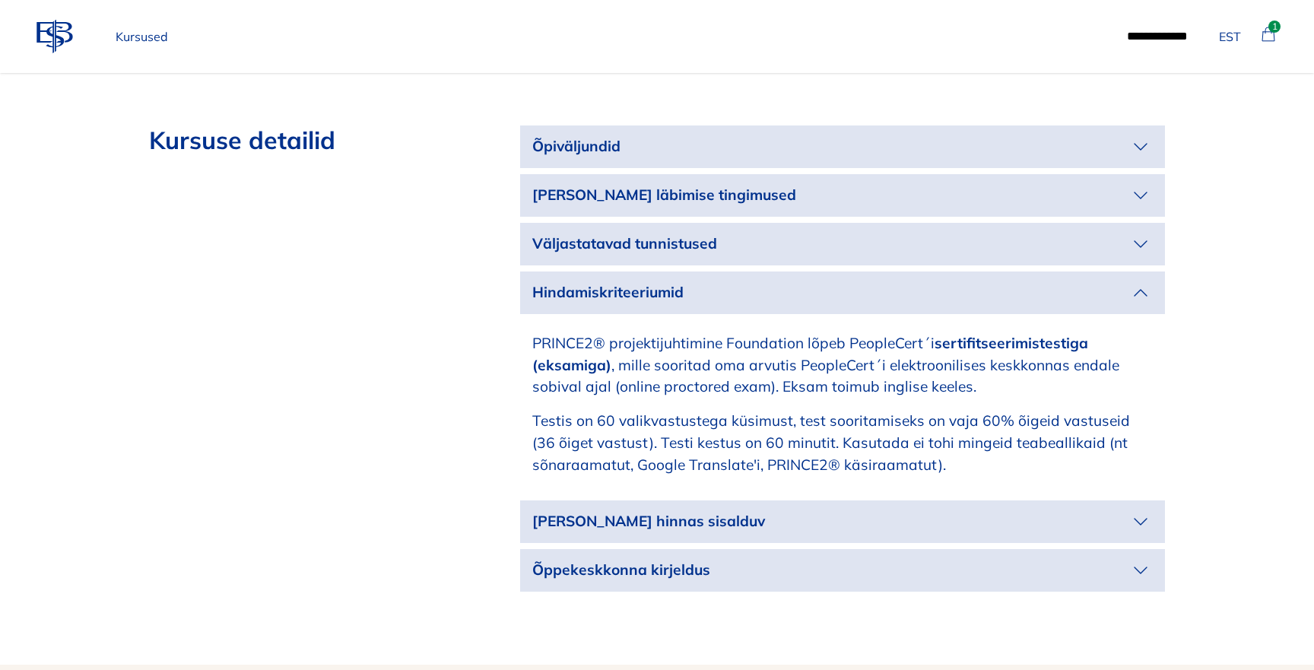
scroll to position [3427, 0]
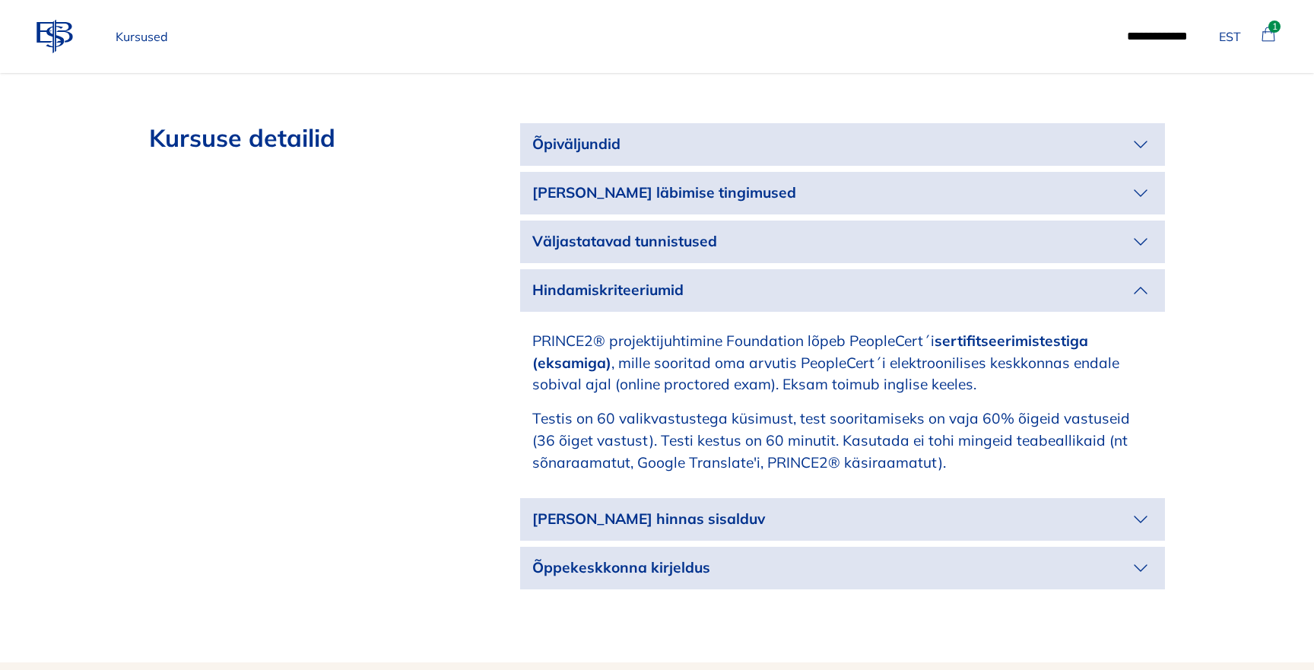
click at [952, 279] on p "Hindamiskriteeriumid" at bounding box center [830, 290] width 596 height 22
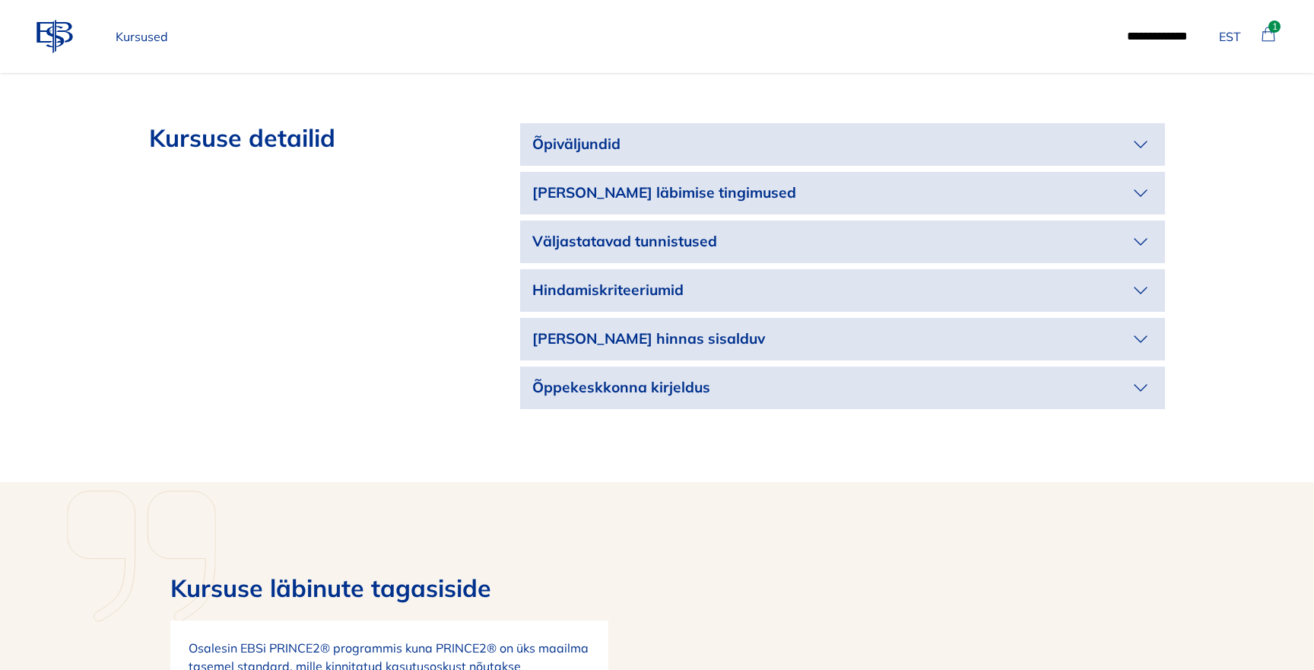
click at [940, 328] on p "[PERSON_NAME] hinnas sisalduv" at bounding box center [830, 339] width 596 height 22
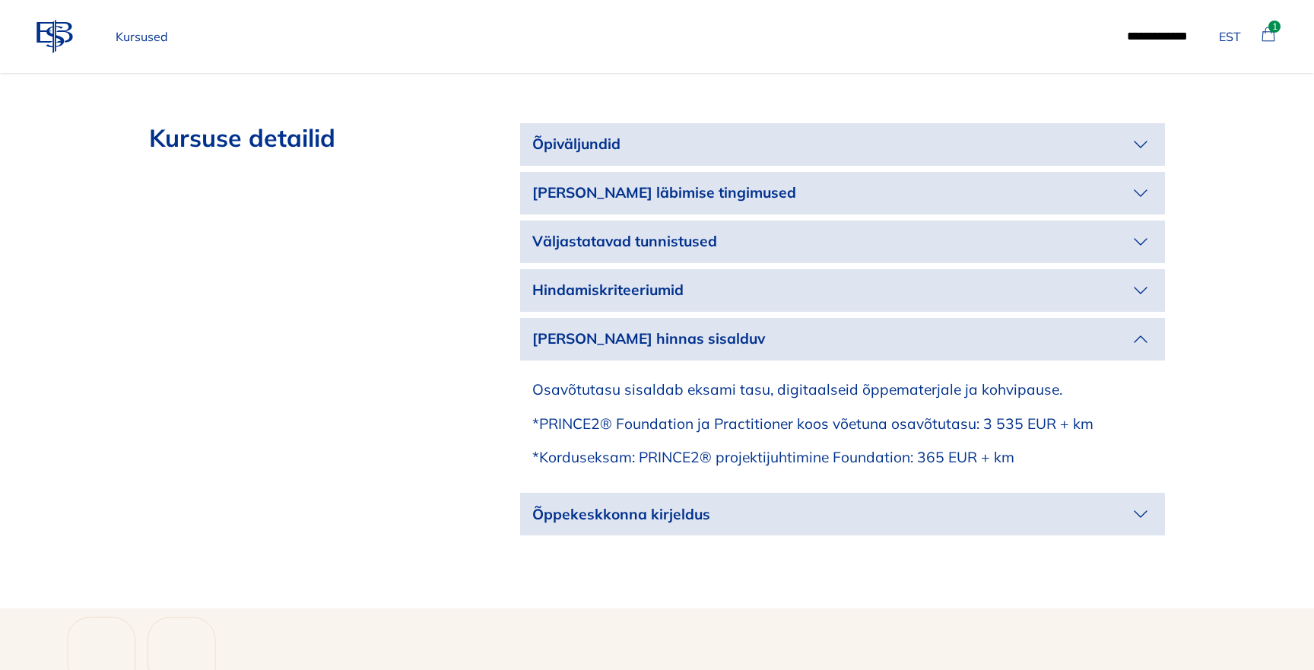
click at [941, 328] on p "[PERSON_NAME] hinnas sisalduv" at bounding box center [830, 339] width 596 height 22
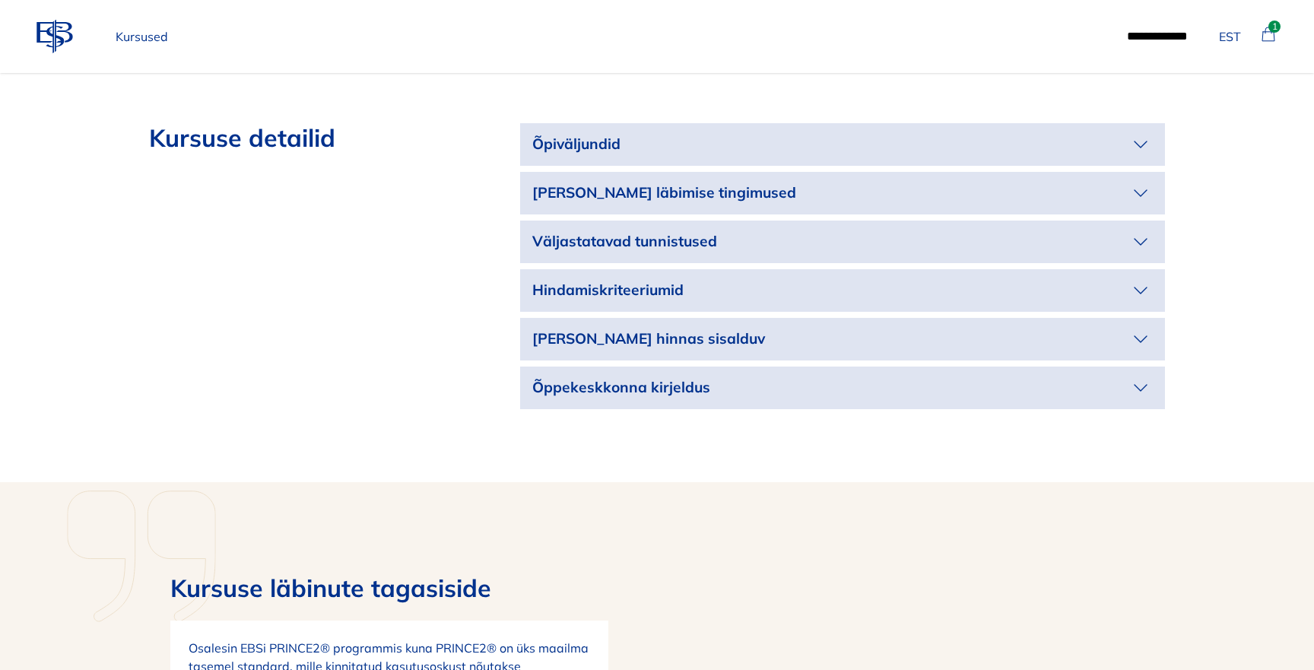
click at [931, 376] on p "Õppekeskkonna kirjeldus" at bounding box center [830, 387] width 596 height 22
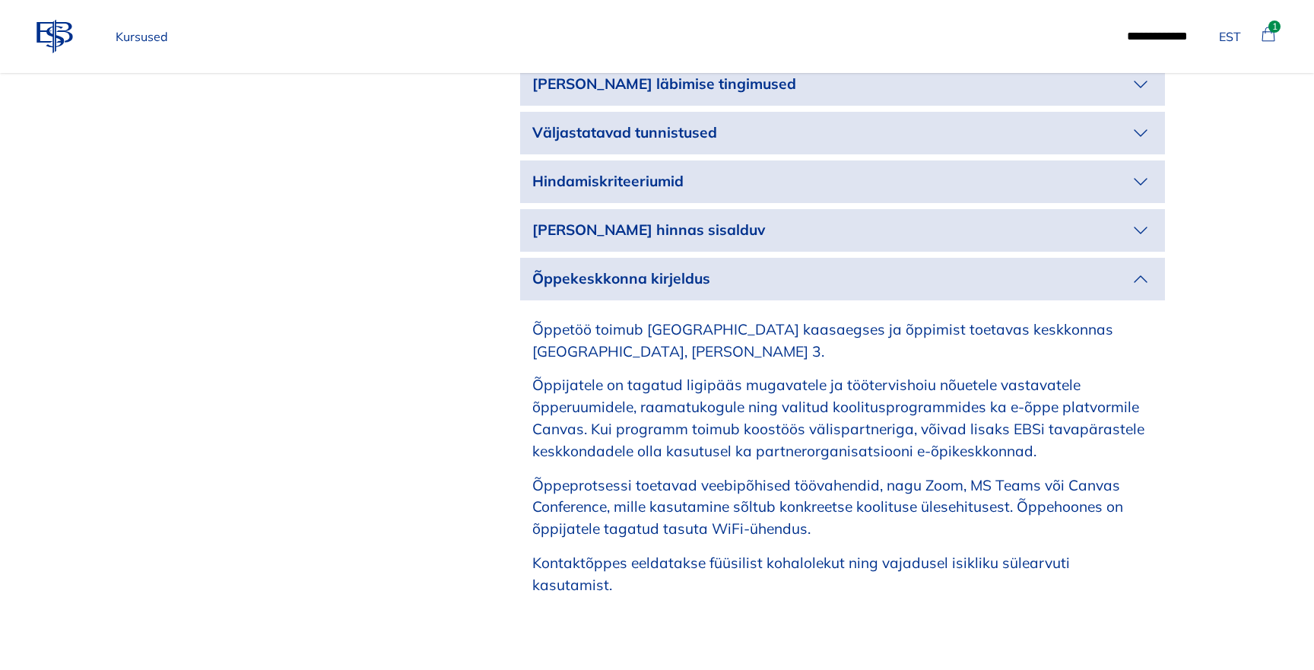
scroll to position [3537, 0]
click at [937, 266] on p "Õppekeskkonna kirjeldus" at bounding box center [830, 277] width 596 height 22
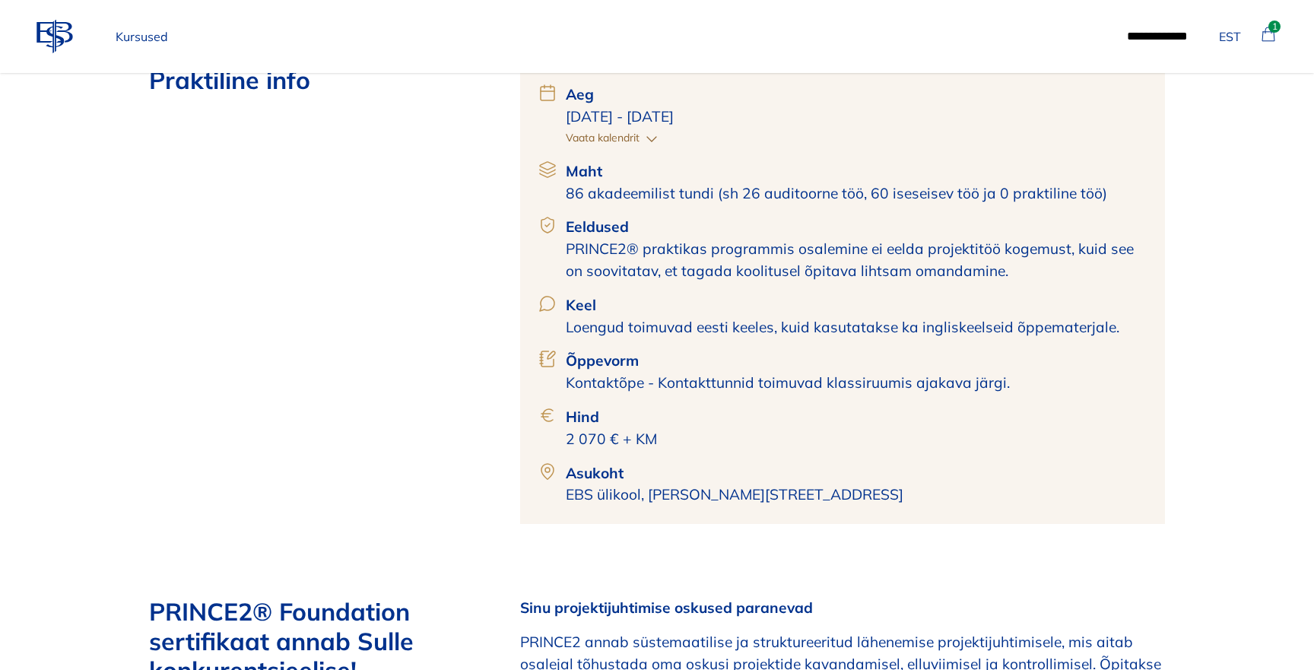
scroll to position [0, 0]
